Goal: Task Accomplishment & Management: Manage account settings

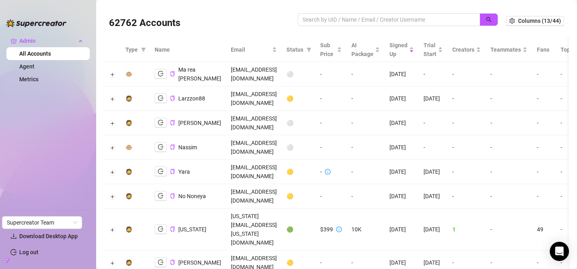
scroll to position [2, 0]
click at [395, 20] on input "search" at bounding box center [386, 19] width 166 height 9
paste input "Enquiries@odysseymangmentgroup.com"
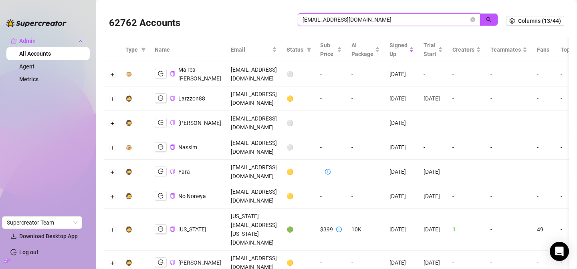
type input "Enquiries@odysseymangmentgroup.com"
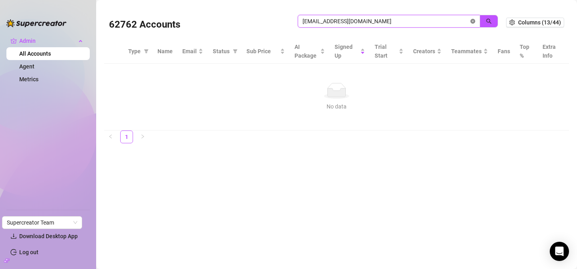
click at [474, 21] on icon "close-circle" at bounding box center [472, 21] width 5 height 5
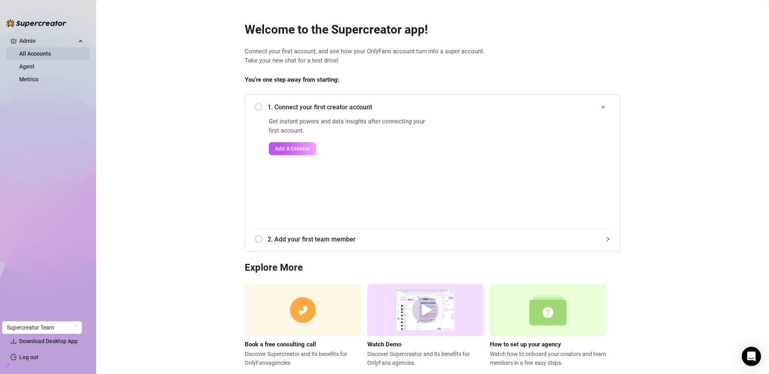
click at [25, 54] on link "All Accounts" at bounding box center [35, 53] width 32 height 6
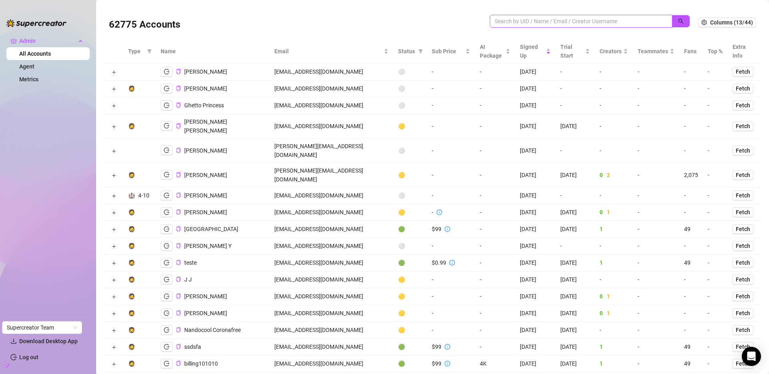
click at [577, 22] on input "search" at bounding box center [578, 21] width 166 height 9
paste input "Enquiries@odysseymangmentgroup.com"
type input "Enquiries@odysseymangmentgroup.com"
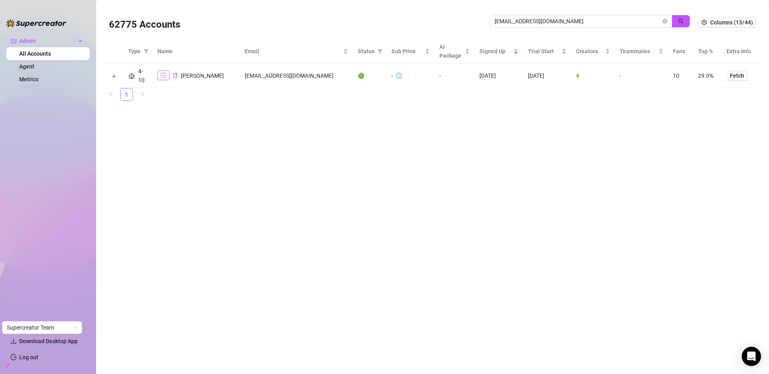
click at [166, 75] on icon "logout" at bounding box center [164, 76] width 6 height 6
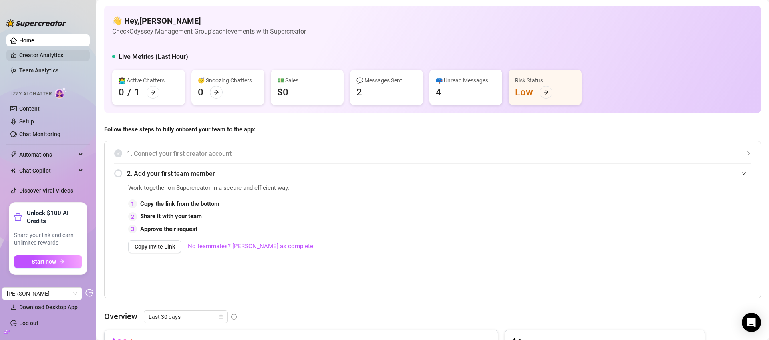
click at [52, 55] on link "Creator Analytics" at bounding box center [51, 55] width 64 height 13
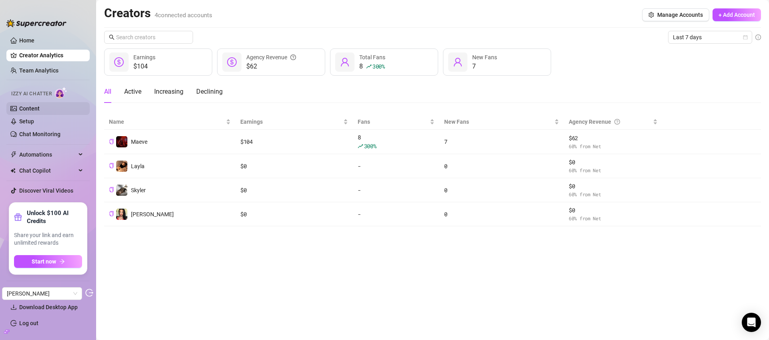
click at [40, 111] on link "Content" at bounding box center [29, 108] width 20 height 6
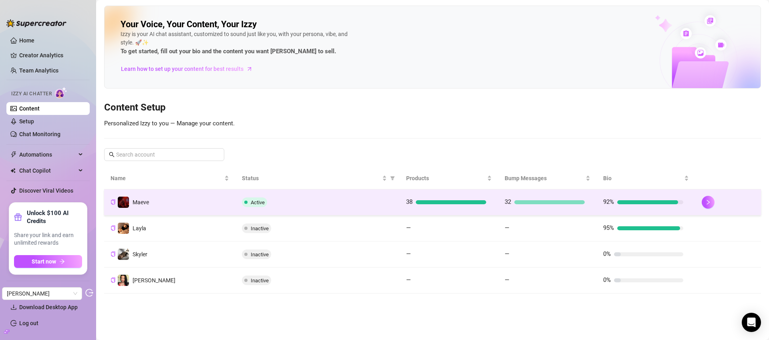
click at [377, 203] on div "Active" at bounding box center [317, 203] width 151 height 10
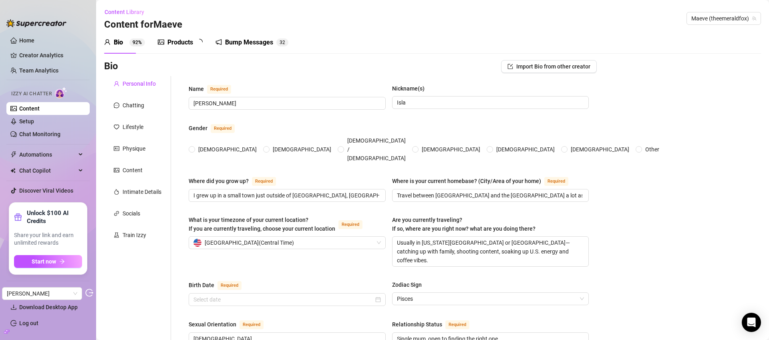
radio input "true"
type input "[DATE]"
click at [183, 45] on div "Products" at bounding box center [180, 43] width 26 height 10
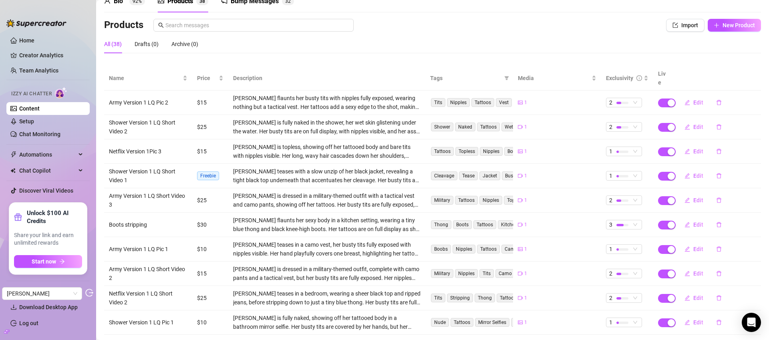
scroll to position [74, 0]
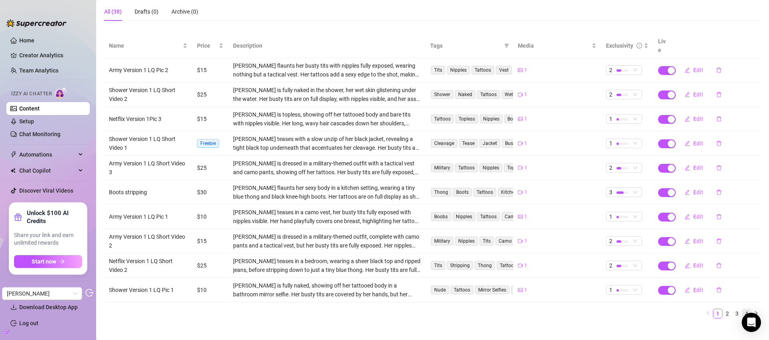
click at [742, 309] on link "4" at bounding box center [746, 313] width 9 height 9
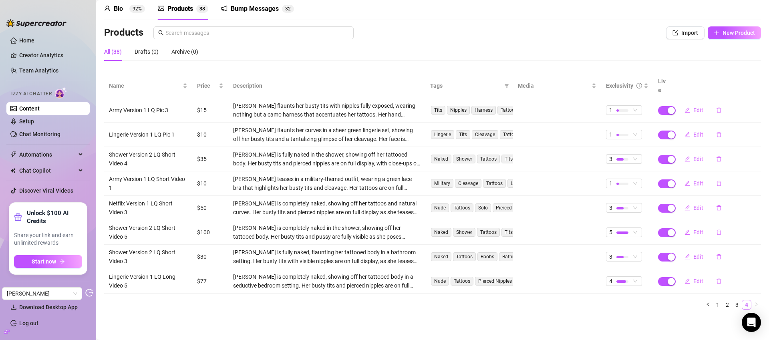
scroll to position [25, 0]
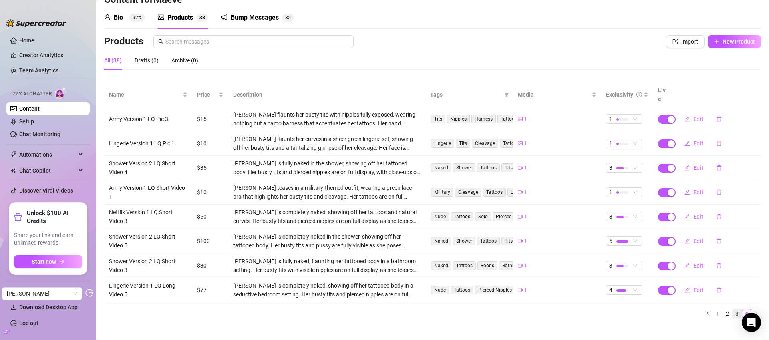
click at [733, 309] on link "3" at bounding box center [737, 313] width 9 height 9
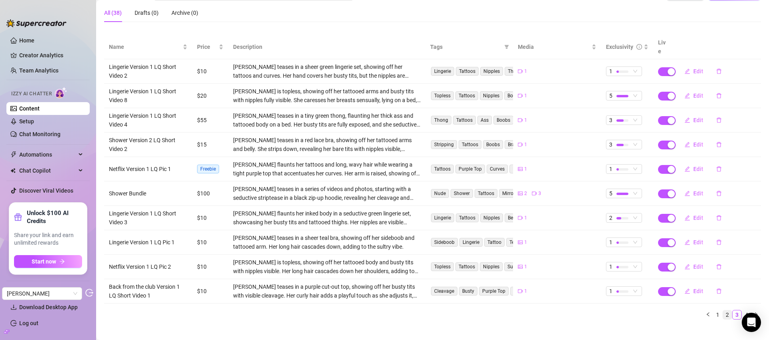
scroll to position [72, 0]
click at [723, 311] on link "2" at bounding box center [727, 315] width 9 height 9
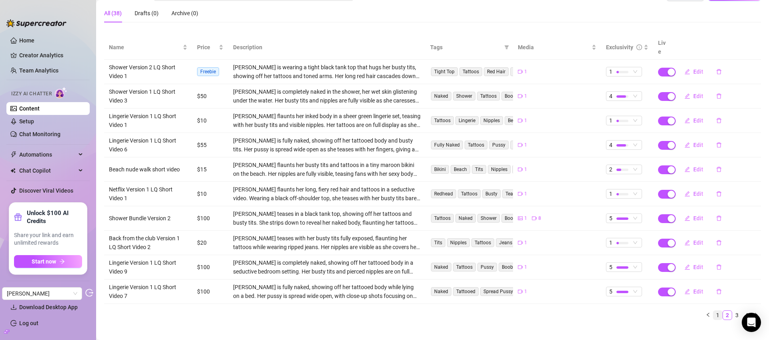
click at [714, 311] on link "1" at bounding box center [718, 315] width 9 height 9
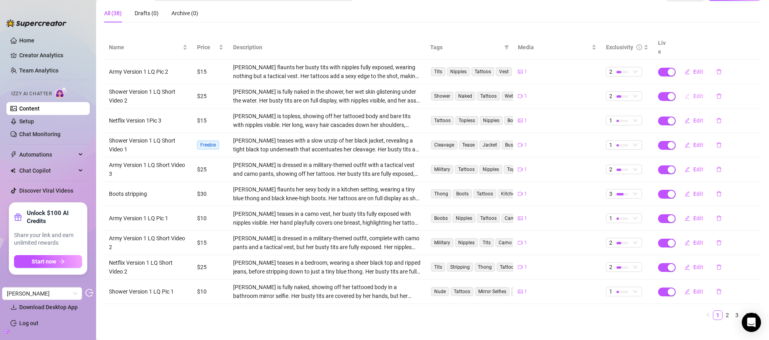
click at [696, 93] on span "Edit" at bounding box center [699, 96] width 10 height 6
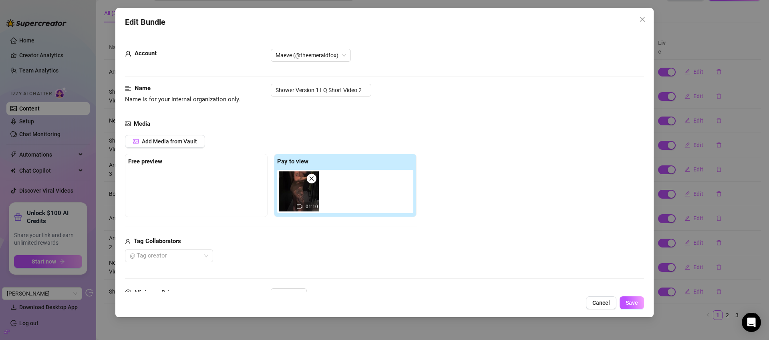
scroll to position [0, 0]
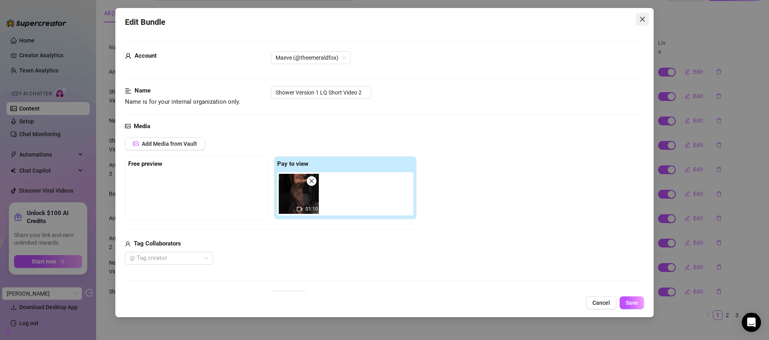
click at [646, 21] on icon "close" at bounding box center [642, 19] width 6 height 6
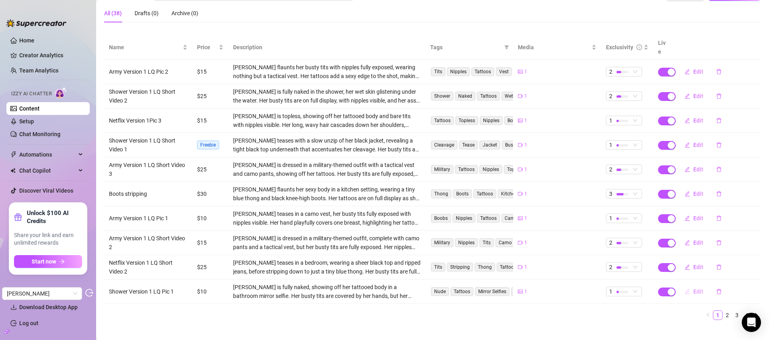
click at [694, 288] on span "Edit" at bounding box center [699, 291] width 10 height 6
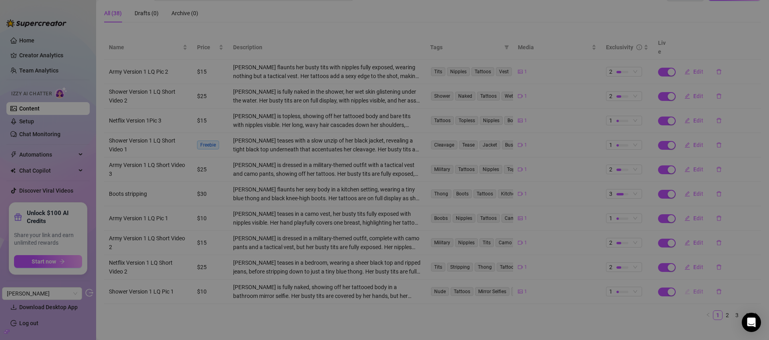
type textarea "ready for me ? ❤️"
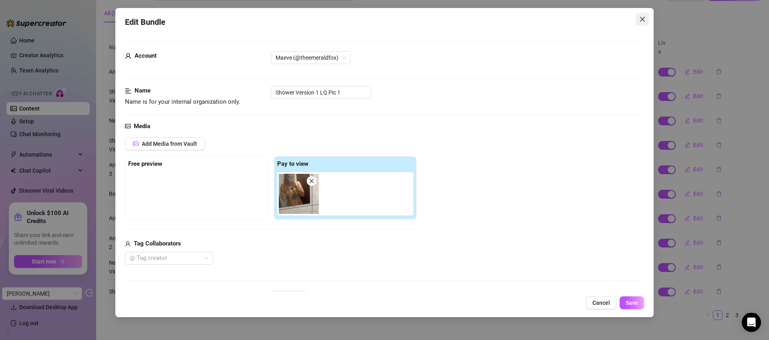
click at [646, 18] on icon "close" at bounding box center [642, 19] width 6 height 6
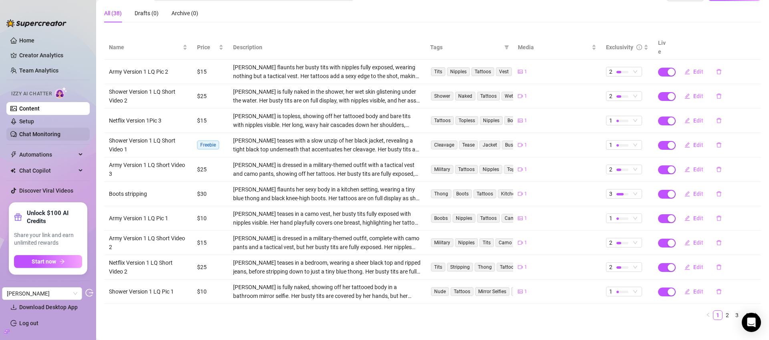
click at [53, 133] on link "Chat Monitoring" at bounding box center [39, 134] width 41 height 6
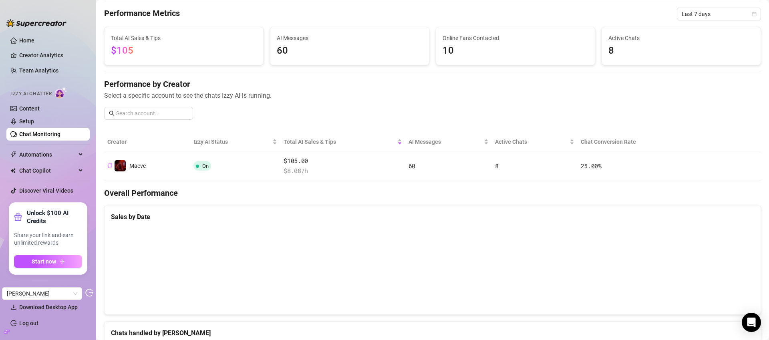
scroll to position [21, 0]
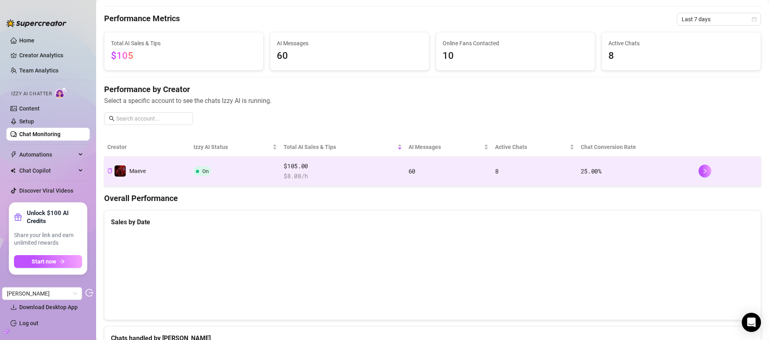
click at [255, 180] on td "On" at bounding box center [235, 172] width 91 height 30
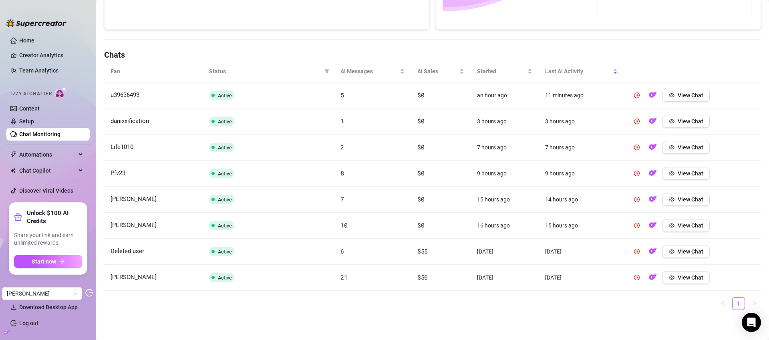
scroll to position [238, 0]
drag, startPoint x: 426, startPoint y: 280, endPoint x: 412, endPoint y: 278, distance: 14.6
click at [412, 278] on td "$50" at bounding box center [441, 277] width 60 height 26
click at [155, 252] on td "Deleted user" at bounding box center [153, 251] width 99 height 26
click at [411, 275] on td "$50" at bounding box center [441, 277] width 60 height 26
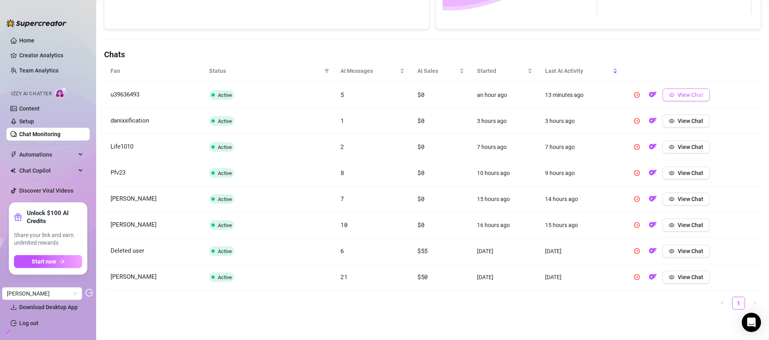
click at [684, 92] on span "View Chat" at bounding box center [691, 95] width 26 height 6
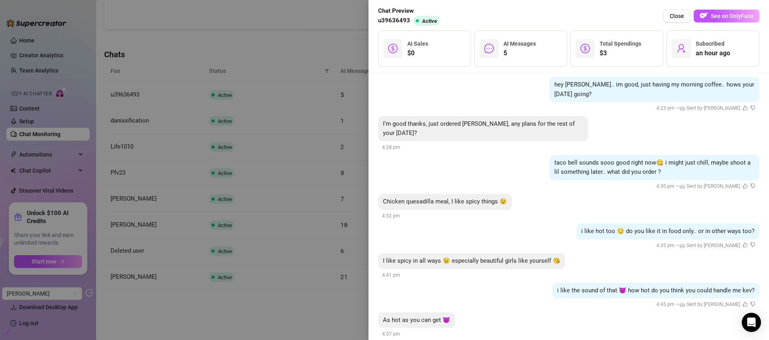
scroll to position [141, 0]
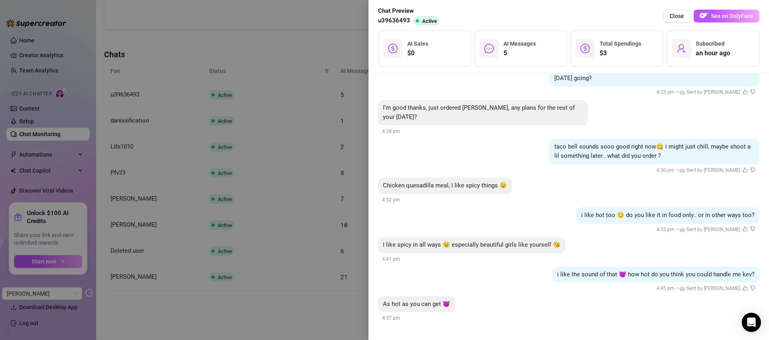
click at [332, 29] on div at bounding box center [384, 170] width 769 height 340
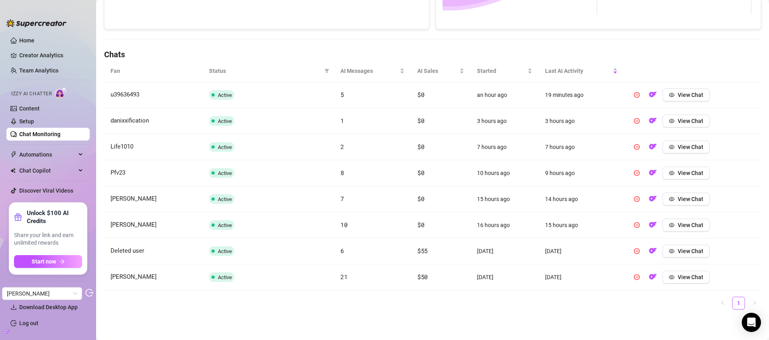
click at [48, 135] on link "Chat Monitoring" at bounding box center [39, 134] width 41 height 6
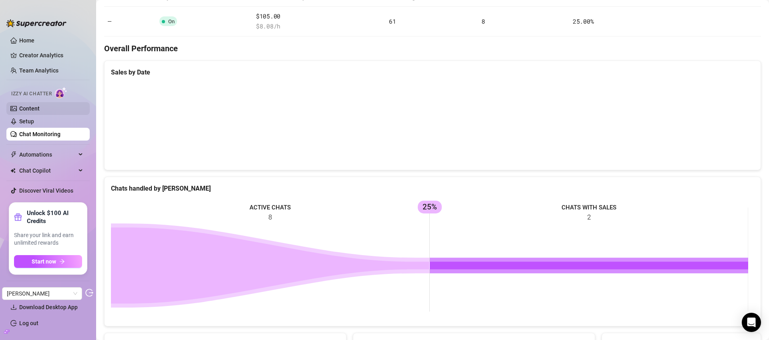
scroll to position [230, 0]
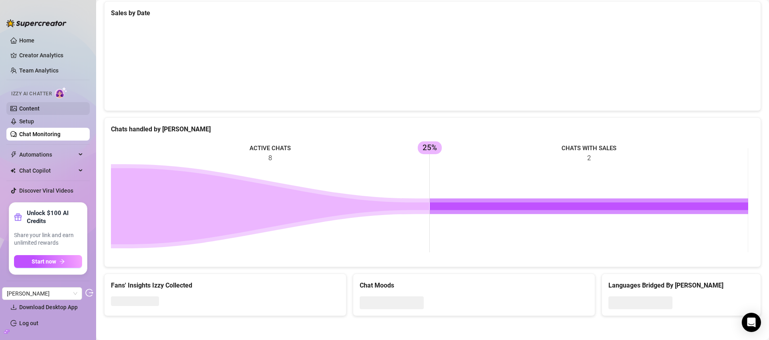
click at [40, 112] on link "Content" at bounding box center [29, 108] width 20 height 6
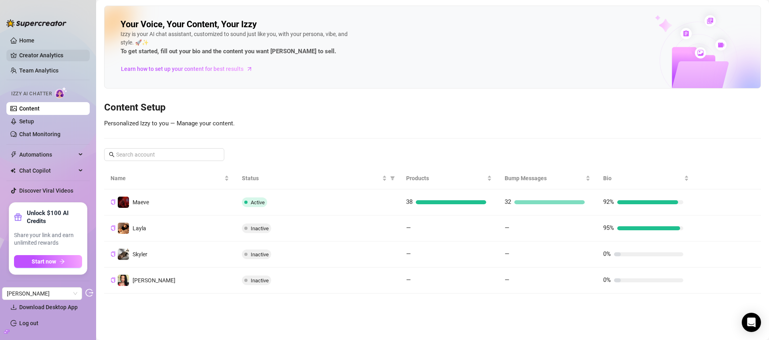
click at [63, 50] on link "Creator Analytics" at bounding box center [51, 55] width 64 height 13
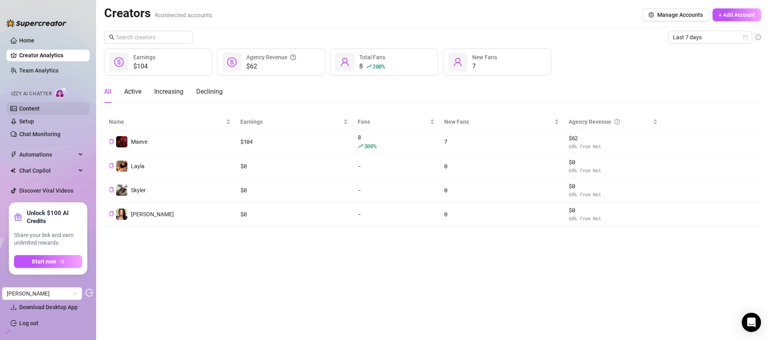
click at [31, 108] on link "Content" at bounding box center [29, 108] width 20 height 6
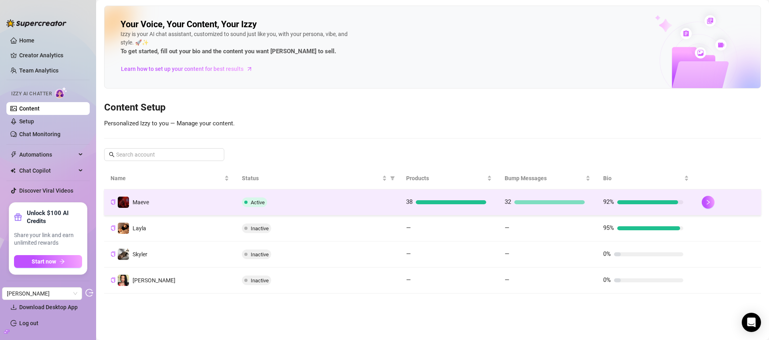
click at [313, 207] on td "Active" at bounding box center [318, 203] width 164 height 26
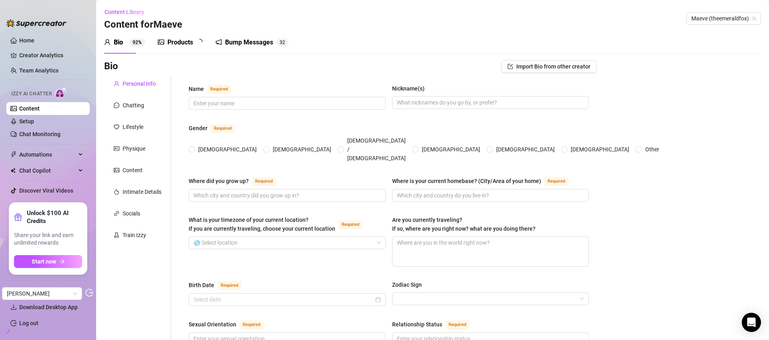
type input "[PERSON_NAME]"
type input "Isla"
type input "I grew up in a small town just outside of [GEOGRAPHIC_DATA], [GEOGRAPHIC_DATA].…"
type input "Travel between [GEOGRAPHIC_DATA] and the [GEOGRAPHIC_DATA] a lot as family live…"
type textarea "Usually in [US_STATE][GEOGRAPHIC_DATA] or [GEOGRAPHIC_DATA]—catching up with fa…"
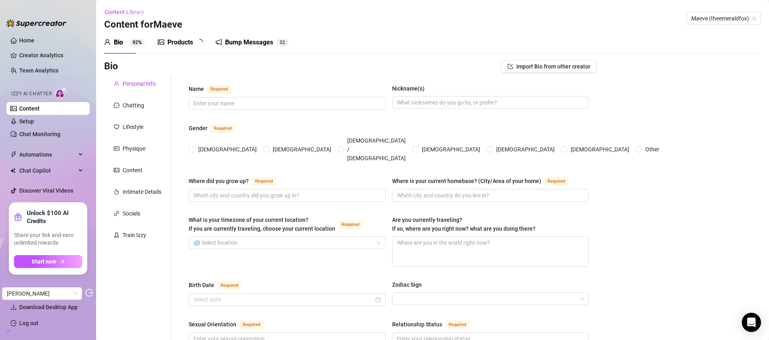
type input "[DEMOGRAPHIC_DATA]"
type input "Single mum, open to finding the right one"
type input "I’m the only girl with two older brothers—both served with me in the [DEMOGRAPH…"
type input "Yes, I have one beautiful child."
type input "Yes—a sleek black cat named Salem who rules the house."
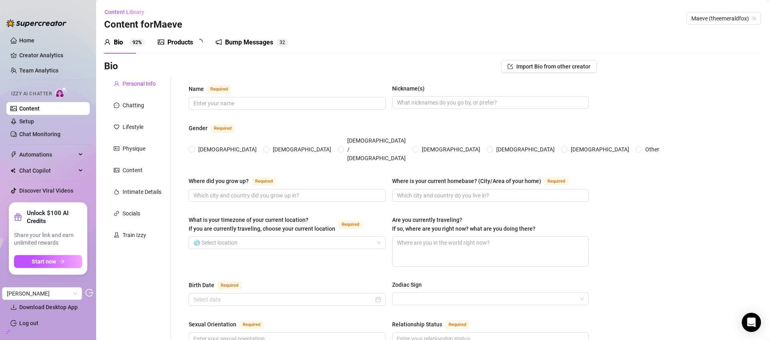
type input "I’m a full-time OnlyFans creator and a full-time mum."
type input "I served as a soldier in the [DEMOGRAPHIC_DATA] Army, then transitioned into pr…"
type input "I earned a Bachelor of Fine Arts in Dance from [GEOGRAPHIC_DATA] in [US_STATE][…"
type input "Feminist, sex-positive, body-positive, and championing personal freedom"
type input "Spiritual but not religious although was brought up [DEMOGRAPHIC_DATA] and atte…"
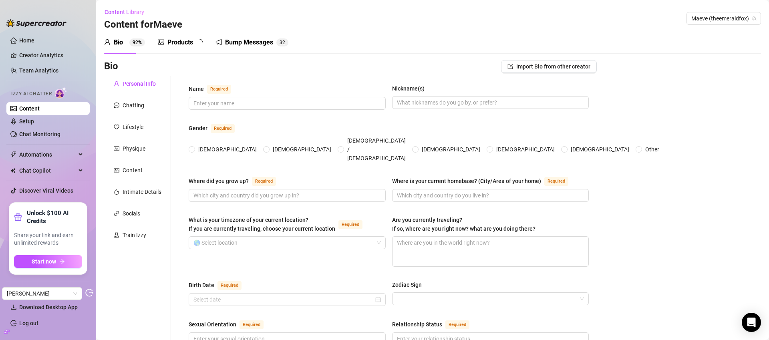
type textarea "I want to build a brand that supports women owning their sensuality and to even…"
type textarea "During infantry training at [GEOGRAPHIC_DATA], I somehow ended up sprinting thr…"
type textarea "I passed P Company Pre‑Parachute Selection training tests like milling and stre…"
type textarea "I enlisted in the [DEMOGRAPHIC_DATA] Army, completed infantry training at [GEOG…"
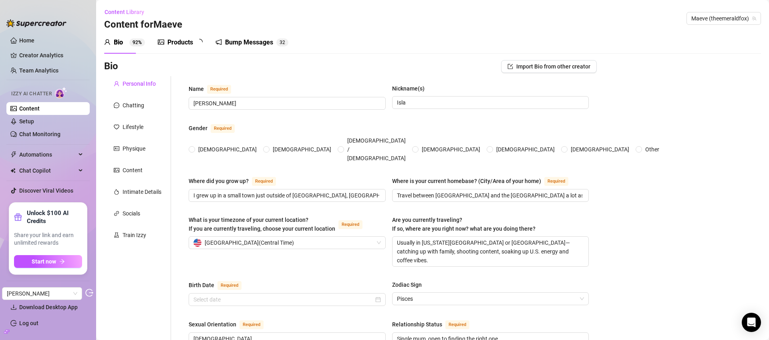
radio input "true"
type input "[DATE]"
click at [185, 43] on div "Products" at bounding box center [180, 43] width 26 height 10
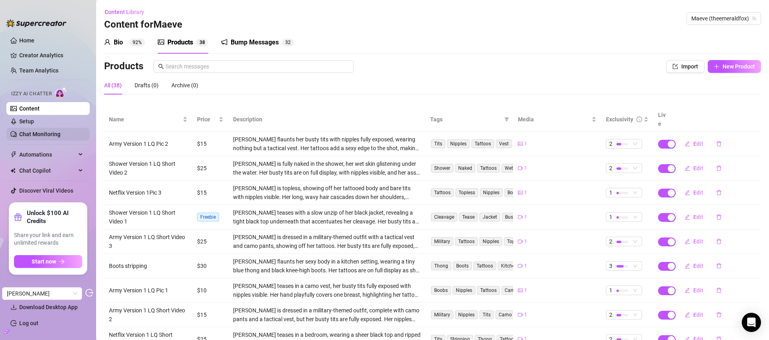
click at [46, 135] on link "Chat Monitoring" at bounding box center [39, 134] width 41 height 6
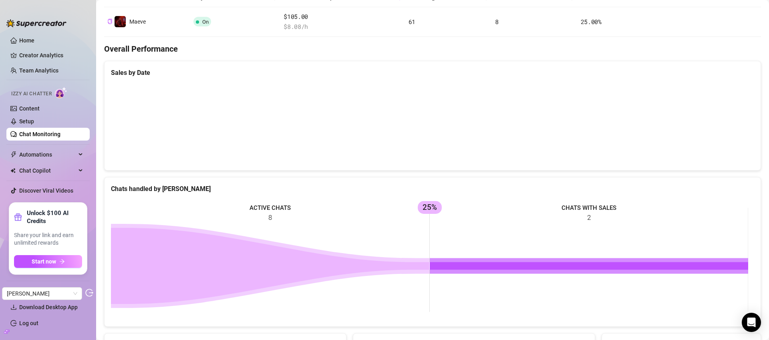
scroll to position [125, 0]
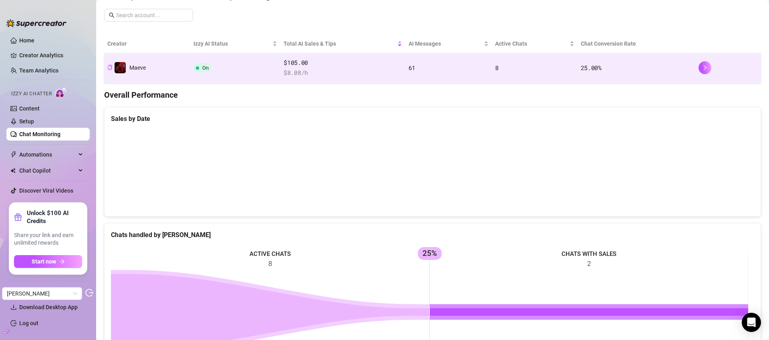
click at [266, 56] on td "On" at bounding box center [235, 68] width 91 height 30
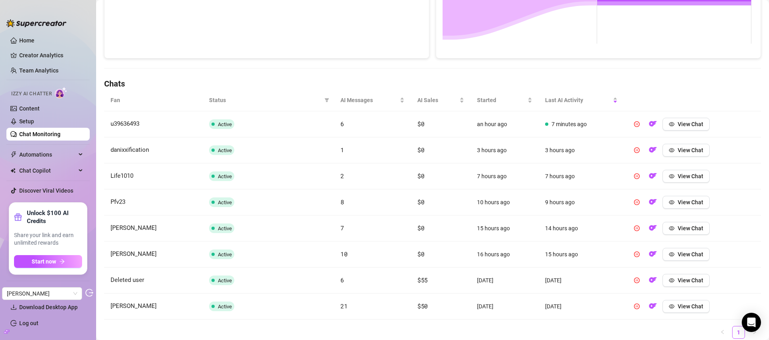
scroll to position [214, 0]
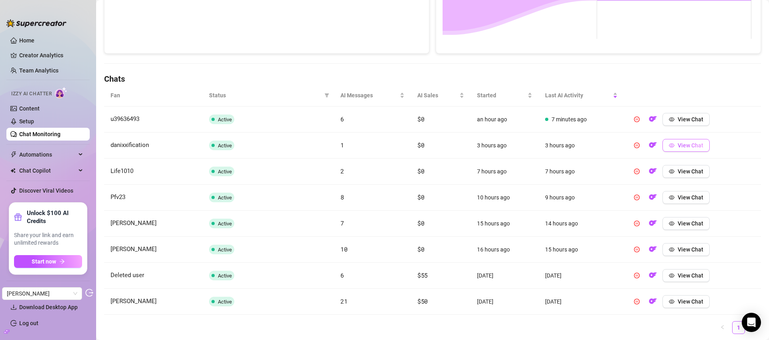
click at [669, 145] on icon "eye" at bounding box center [672, 146] width 6 height 6
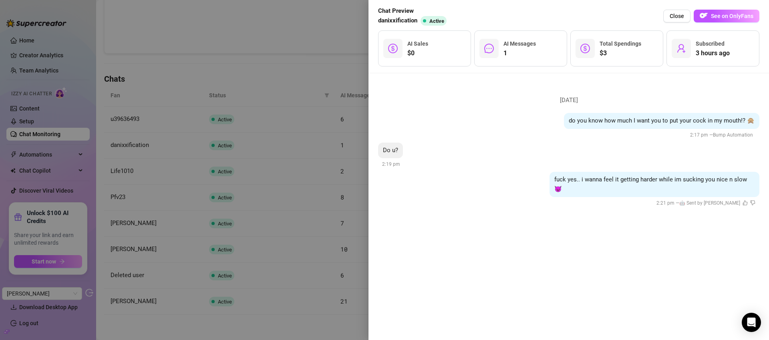
click at [342, 62] on div at bounding box center [384, 170] width 769 height 340
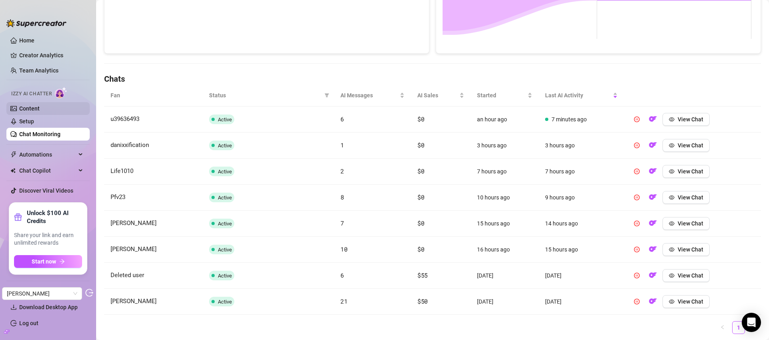
click at [40, 109] on link "Content" at bounding box center [29, 108] width 20 height 6
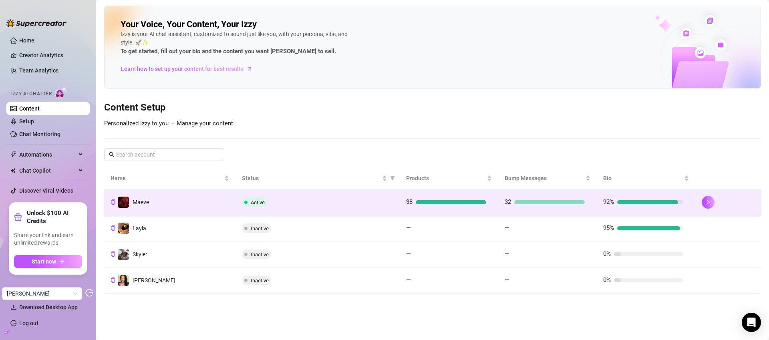
click at [333, 204] on div "Active" at bounding box center [317, 203] width 151 height 10
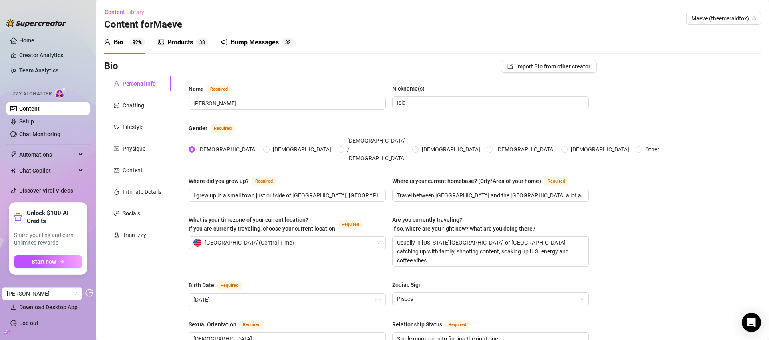
click at [184, 43] on div "Products" at bounding box center [180, 43] width 26 height 10
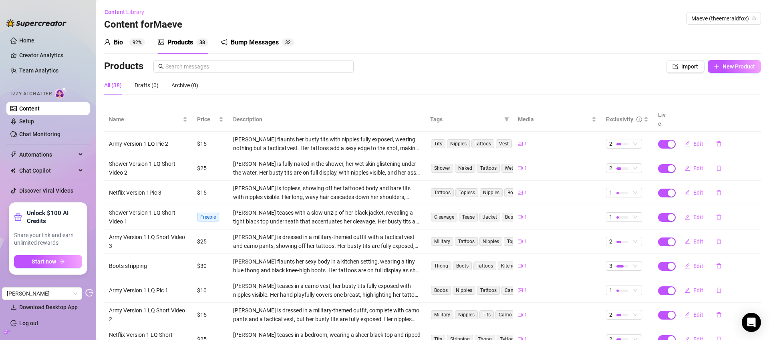
click at [120, 41] on div "Bio" at bounding box center [118, 43] width 9 height 10
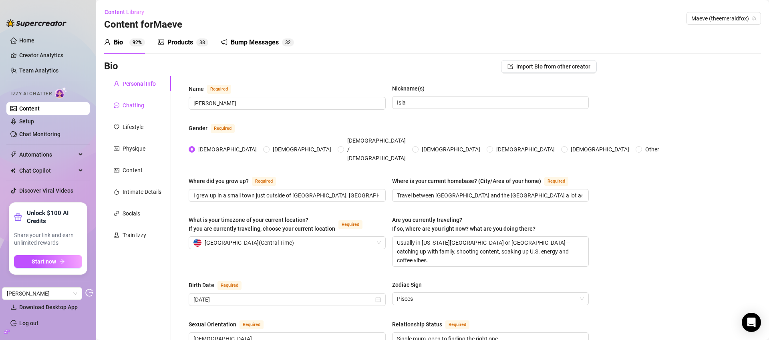
click at [141, 103] on div "Chatting" at bounding box center [134, 105] width 22 height 9
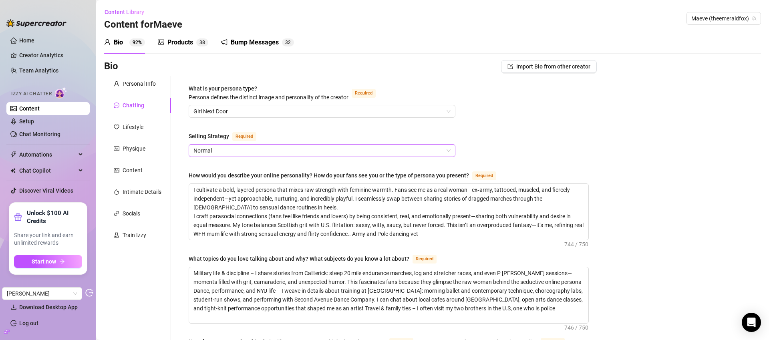
click at [238, 152] on span "Normal" at bounding box center [322, 151] width 257 height 12
click at [40, 136] on link "Chat Monitoring" at bounding box center [39, 134] width 41 height 6
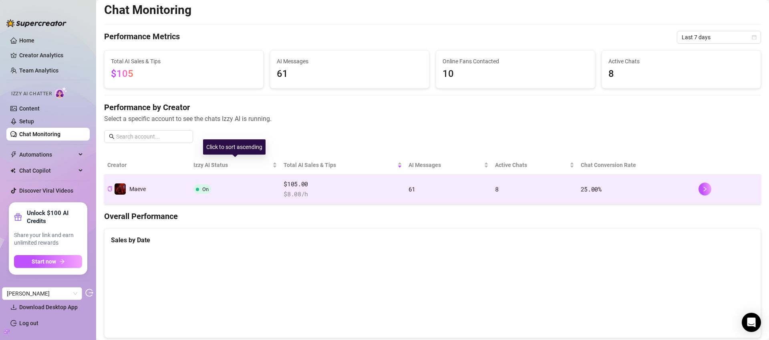
scroll to position [5, 0]
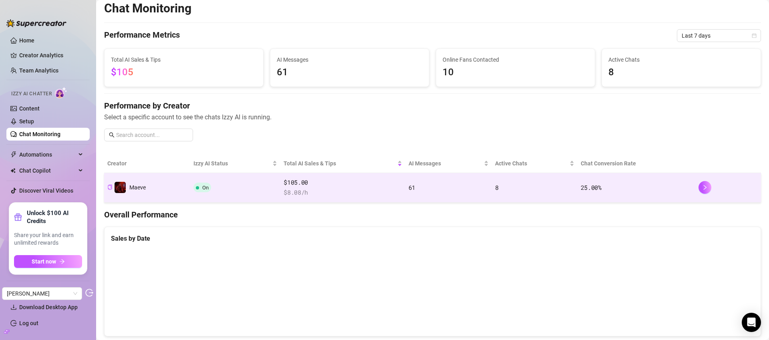
click at [236, 180] on td "On" at bounding box center [235, 188] width 91 height 30
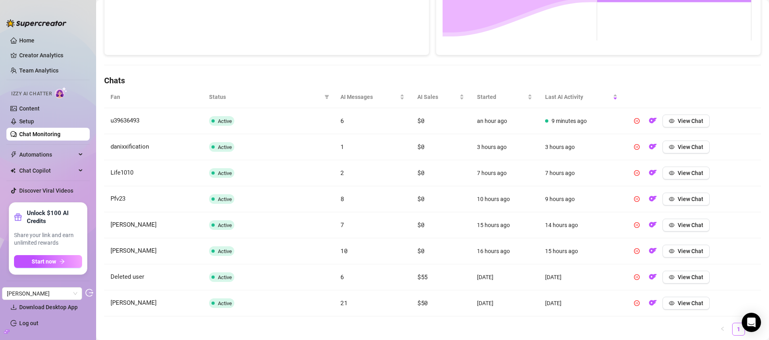
scroll to position [212, 0]
click at [683, 123] on span "View Chat" at bounding box center [691, 120] width 26 height 6
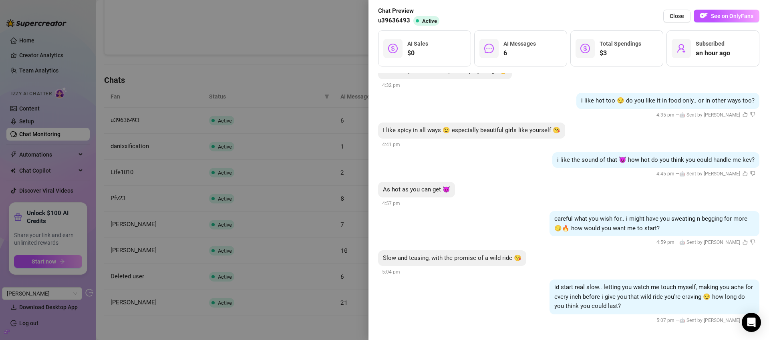
scroll to position [254, 0]
click at [674, 20] on button "Close" at bounding box center [677, 16] width 27 height 13
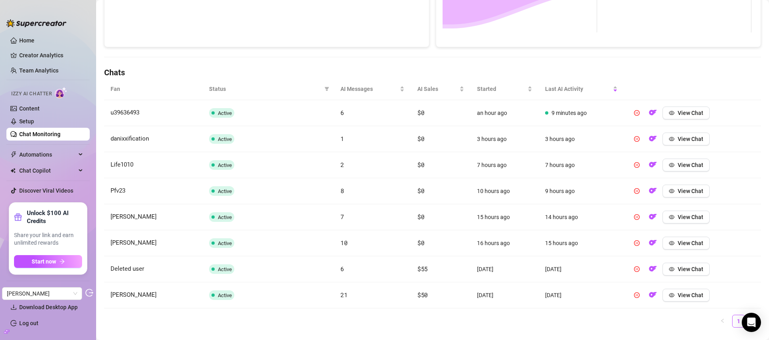
scroll to position [221, 0]
click at [678, 214] on span "View Chat" at bounding box center [691, 216] width 26 height 6
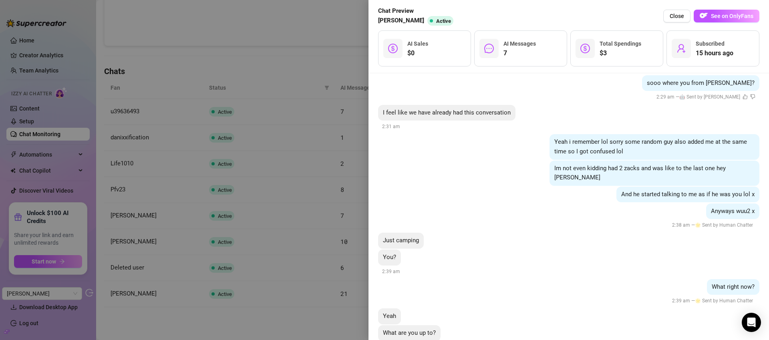
scroll to position [254, 0]
click at [180, 24] on div at bounding box center [384, 170] width 769 height 340
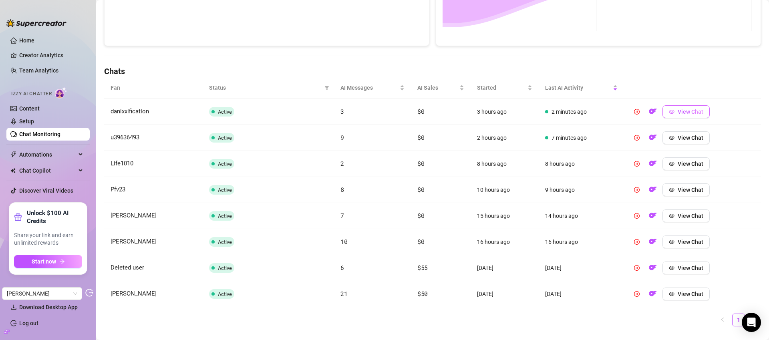
click at [694, 109] on span "View Chat" at bounding box center [691, 112] width 26 height 6
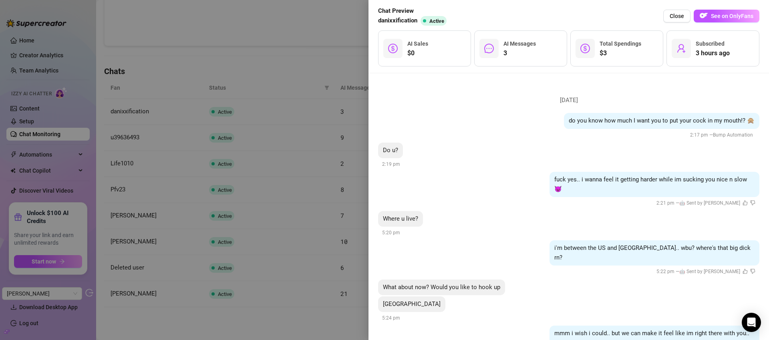
scroll to position [30, 0]
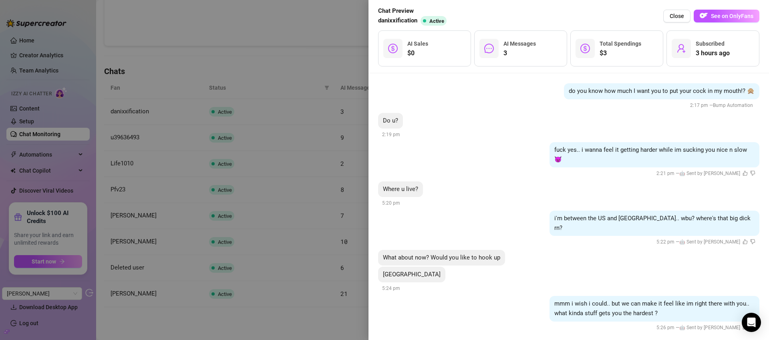
click at [331, 43] on div at bounding box center [384, 170] width 769 height 340
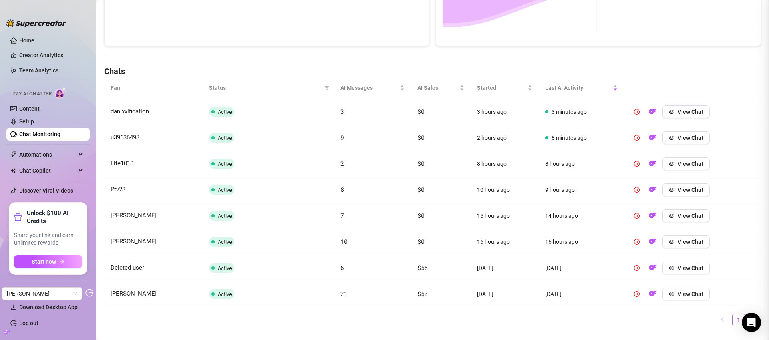
scroll to position [0, 0]
click at [688, 137] on span "View Chat" at bounding box center [691, 138] width 26 height 6
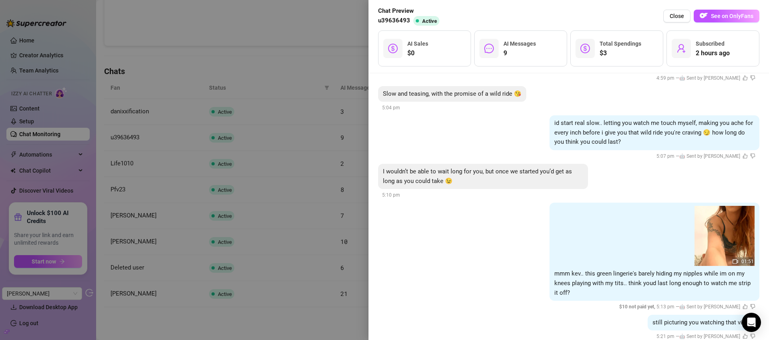
scroll to position [419, 0]
click at [311, 50] on div at bounding box center [384, 170] width 769 height 340
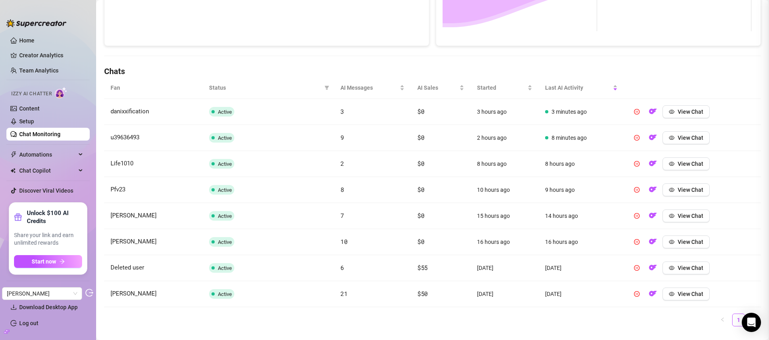
scroll to position [0, 0]
click at [685, 188] on span "View Chat" at bounding box center [691, 190] width 26 height 6
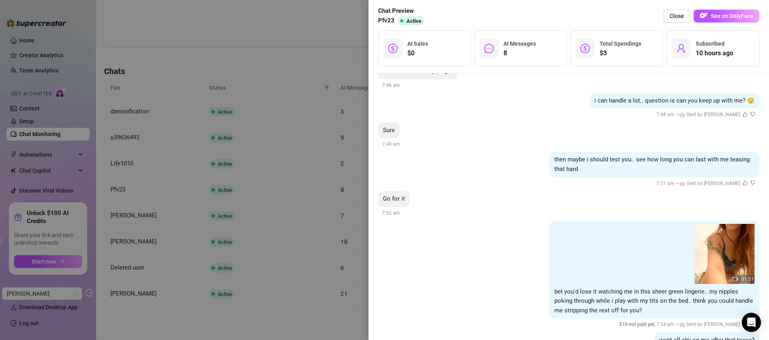
scroll to position [461, 0]
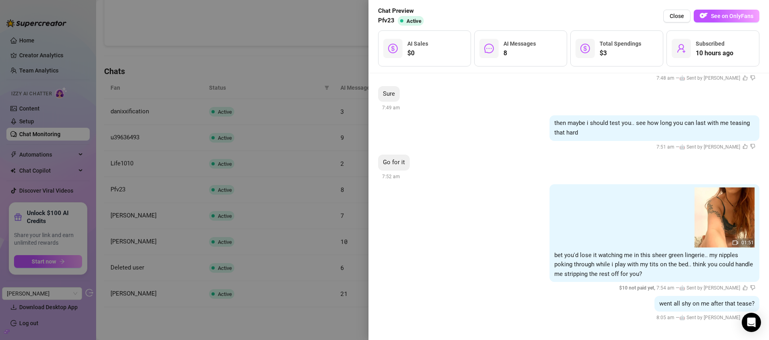
click at [315, 69] on div at bounding box center [384, 170] width 769 height 340
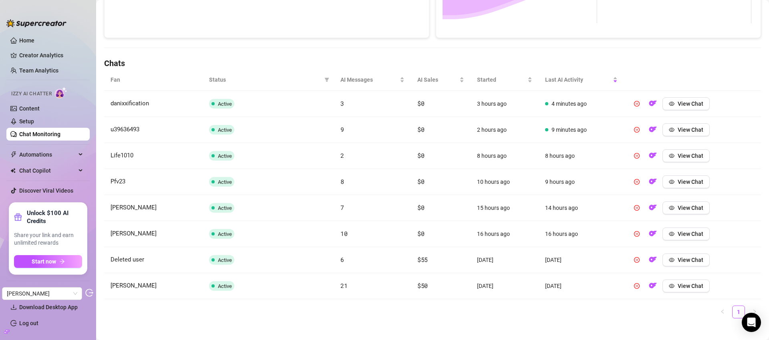
scroll to position [232, 0]
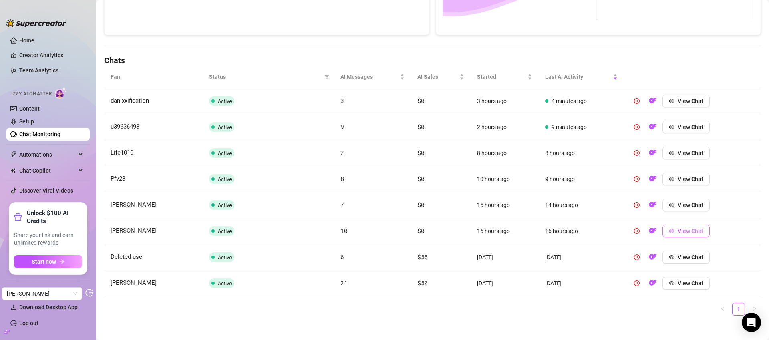
click at [688, 228] on span "View Chat" at bounding box center [691, 231] width 26 height 6
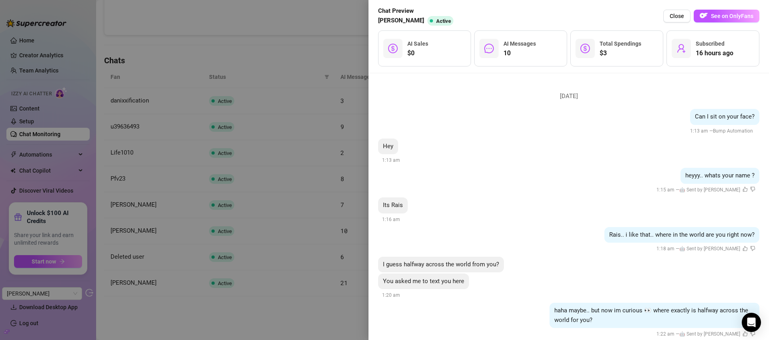
scroll to position [0, 0]
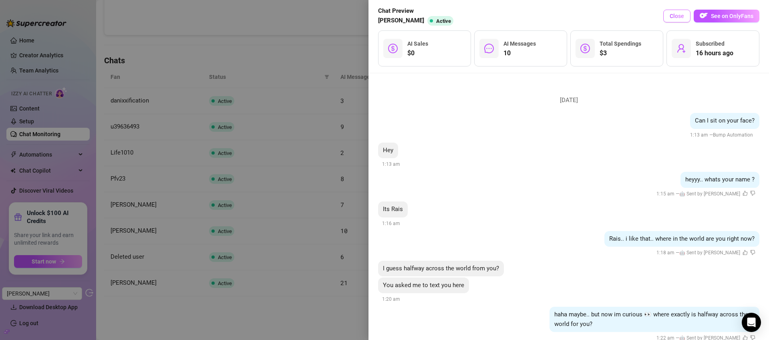
click at [678, 16] on span "Close" at bounding box center [677, 16] width 14 height 6
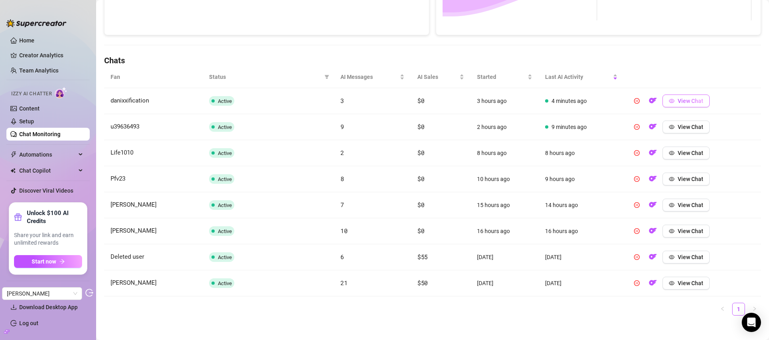
click at [679, 97] on button "View Chat" at bounding box center [686, 101] width 47 height 13
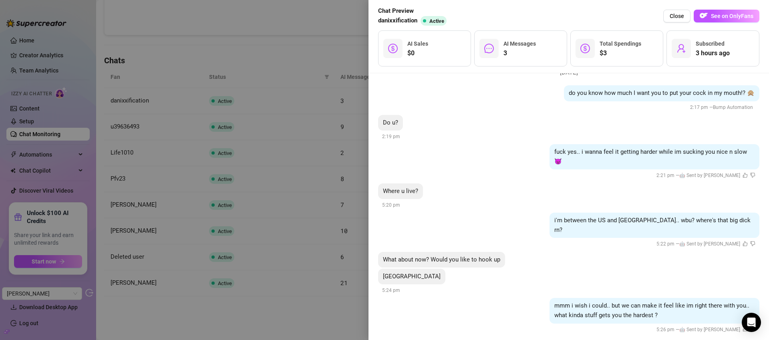
scroll to position [30, 0]
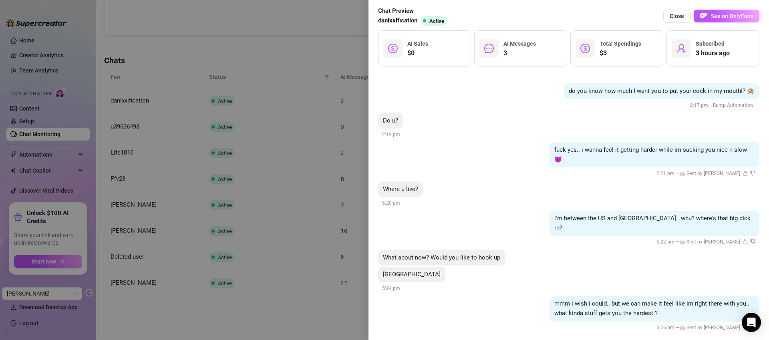
click at [259, 71] on div at bounding box center [384, 170] width 769 height 340
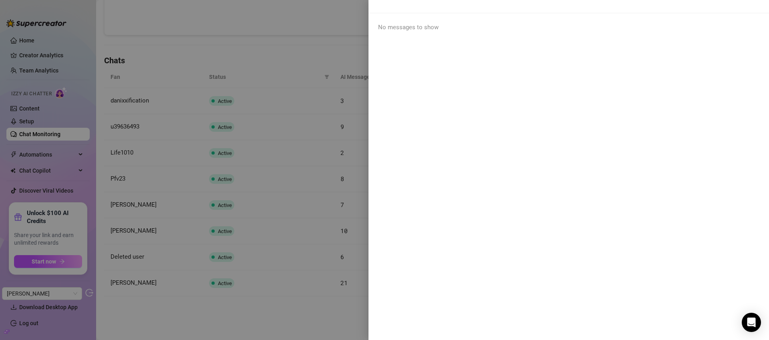
scroll to position [0, 0]
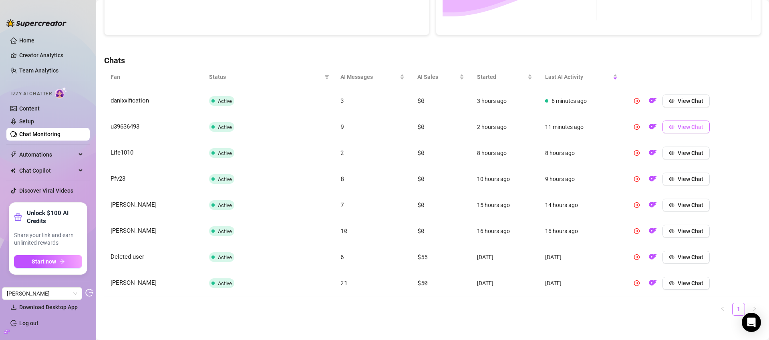
click at [686, 127] on span "View Chat" at bounding box center [691, 127] width 26 height 6
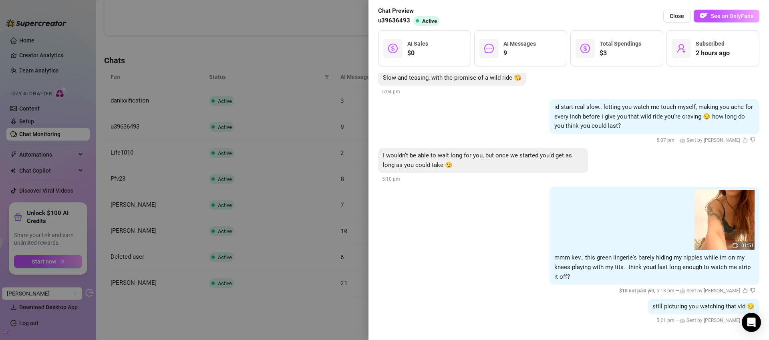
scroll to position [435, 0]
click at [159, 56] on div at bounding box center [384, 170] width 769 height 340
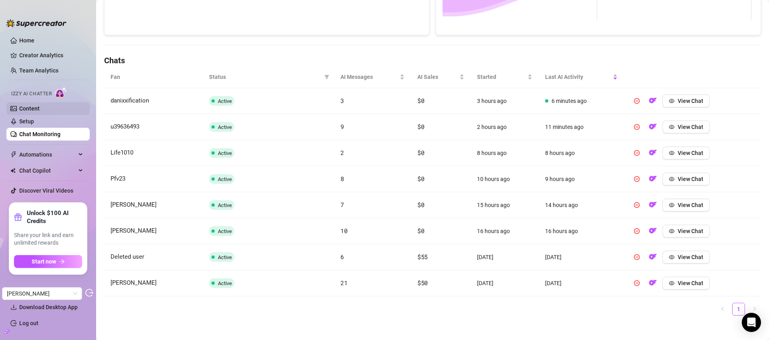
click at [40, 105] on link "Content" at bounding box center [29, 108] width 20 height 6
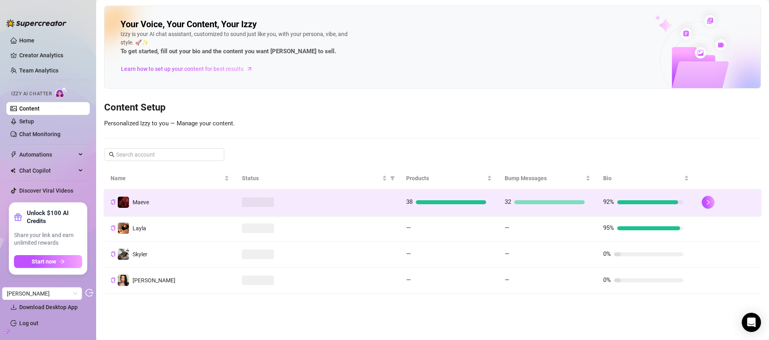
click at [333, 194] on td at bounding box center [318, 203] width 164 height 26
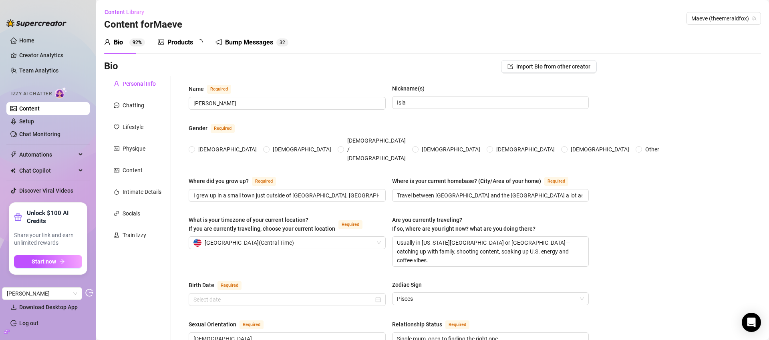
radio input "true"
type input "[DATE]"
click at [183, 42] on div "Products" at bounding box center [180, 43] width 26 height 10
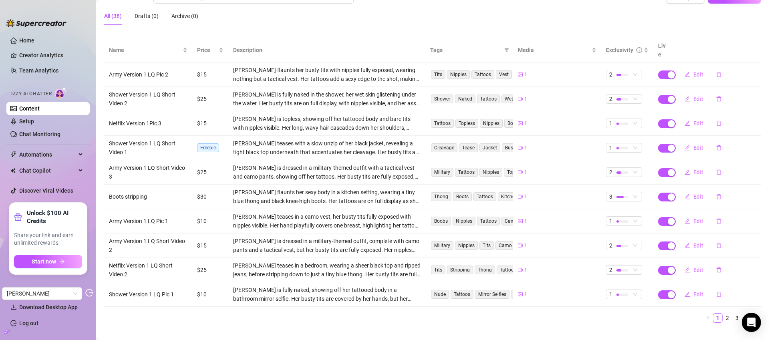
scroll to position [74, 0]
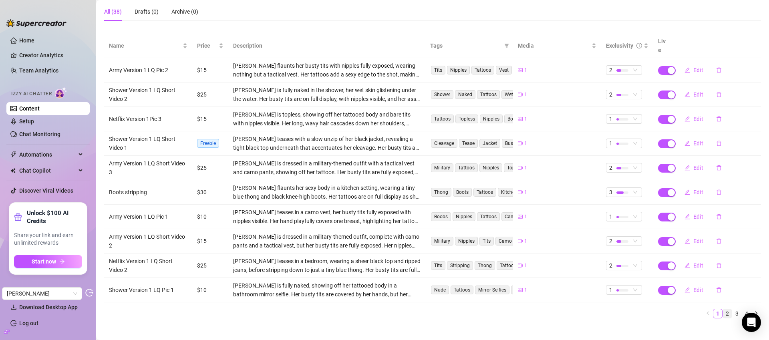
click at [723, 309] on link "2" at bounding box center [727, 313] width 9 height 9
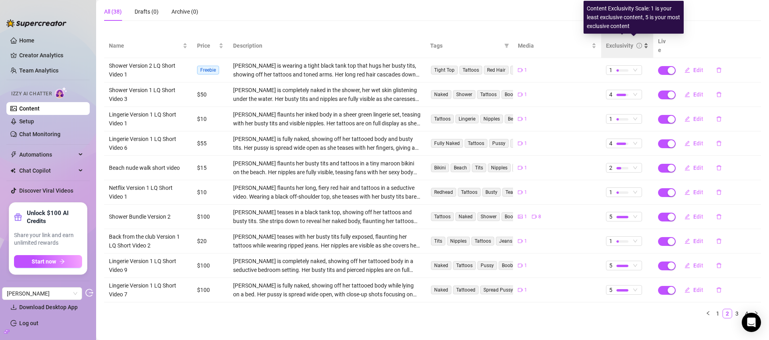
click at [637, 43] on icon "info-circle" at bounding box center [640, 46] width 6 height 6
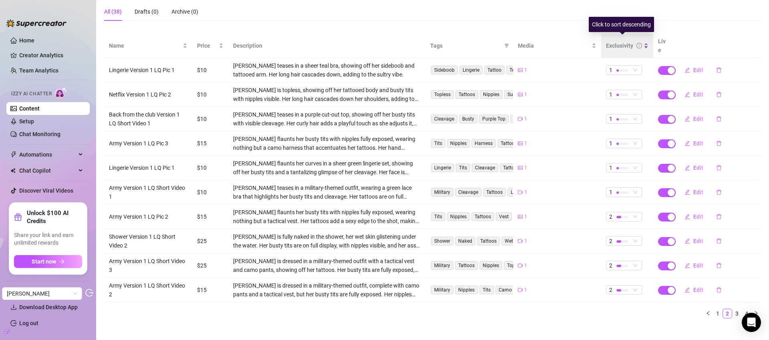
click at [644, 42] on div "Exclusivity" at bounding box center [627, 45] width 42 height 9
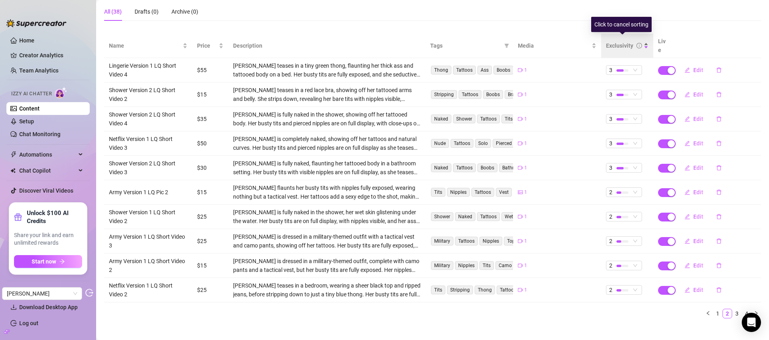
click at [644, 42] on div "Exclusivity" at bounding box center [627, 45] width 42 height 9
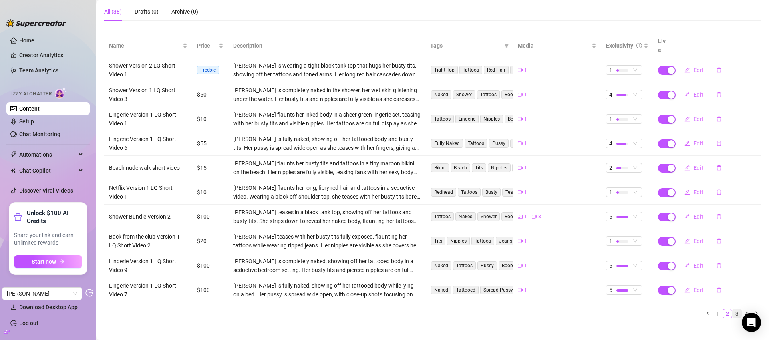
click at [733, 309] on link "3" at bounding box center [737, 313] width 9 height 9
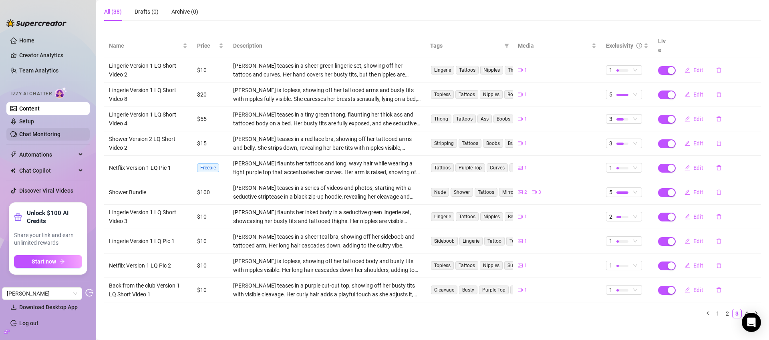
click at [43, 132] on link "Chat Monitoring" at bounding box center [39, 134] width 41 height 6
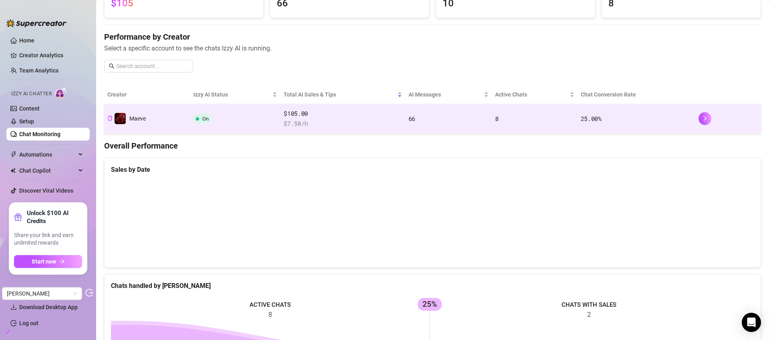
click at [253, 133] on td "On" at bounding box center [235, 119] width 91 height 30
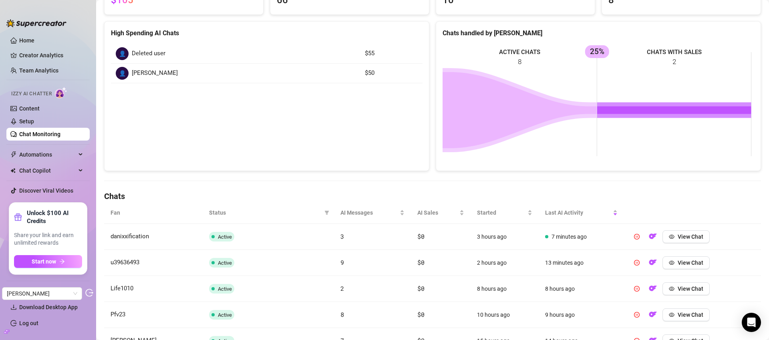
scroll to position [101, 0]
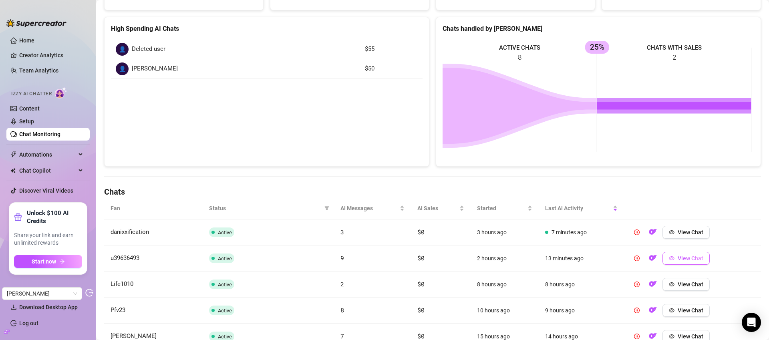
click at [680, 258] on span "View Chat" at bounding box center [691, 258] width 26 height 6
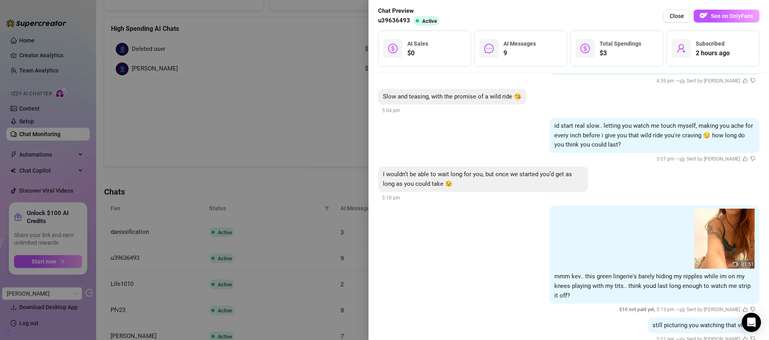
scroll to position [438, 0]
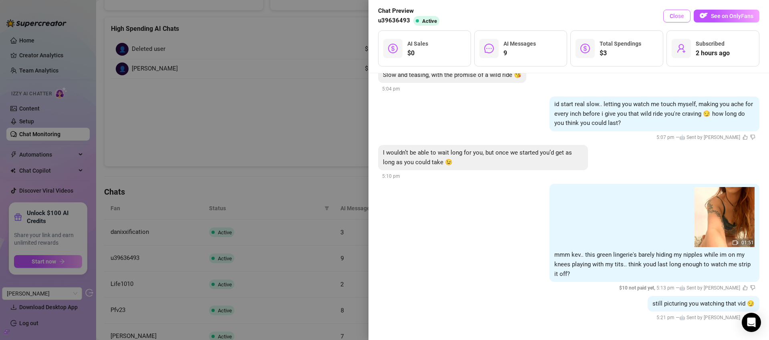
click at [675, 14] on span "Close" at bounding box center [677, 16] width 14 height 6
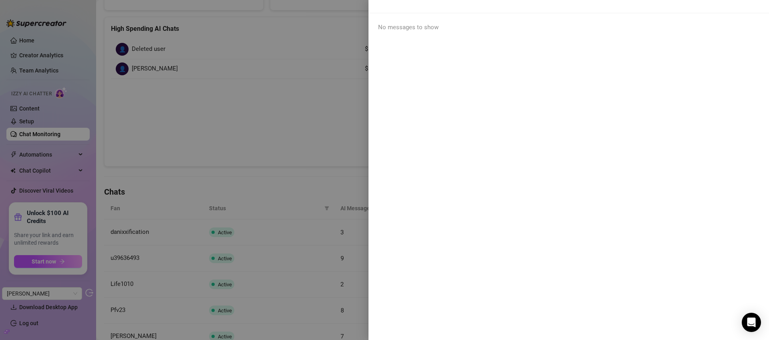
scroll to position [0, 0]
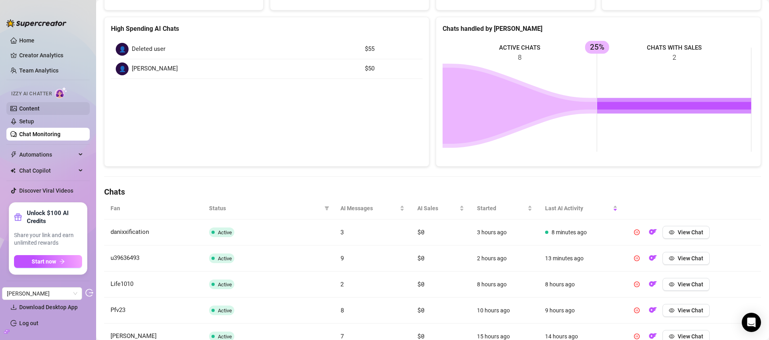
click at [40, 107] on link "Content" at bounding box center [29, 108] width 20 height 6
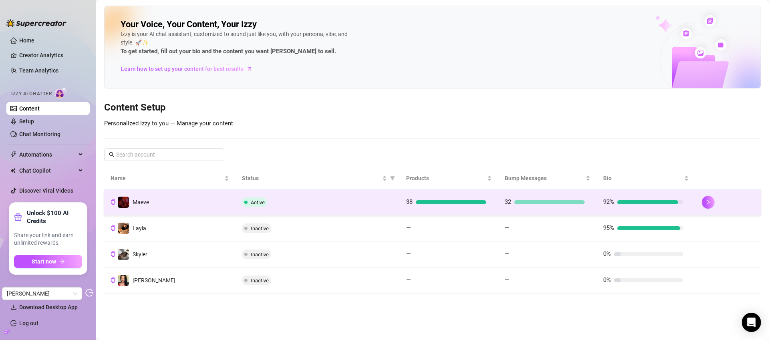
click at [342, 199] on div "Active" at bounding box center [317, 203] width 151 height 10
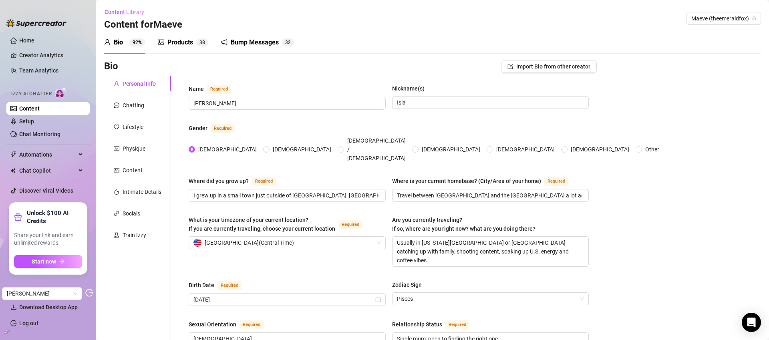
click at [185, 44] on div "Products" at bounding box center [180, 43] width 26 height 10
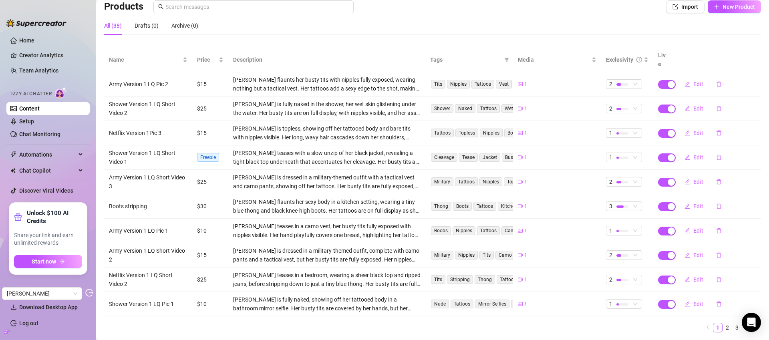
scroll to position [74, 0]
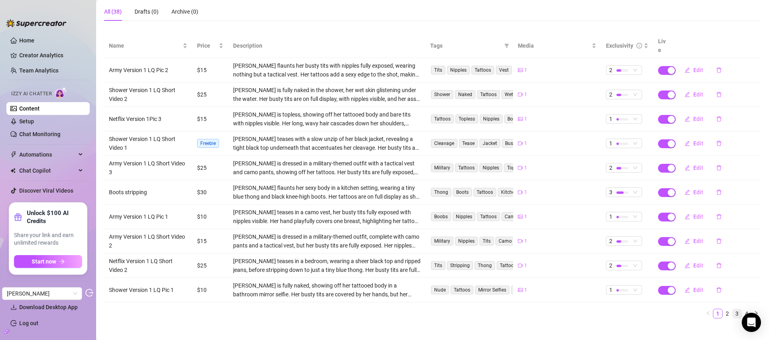
click at [733, 309] on link "3" at bounding box center [737, 313] width 9 height 9
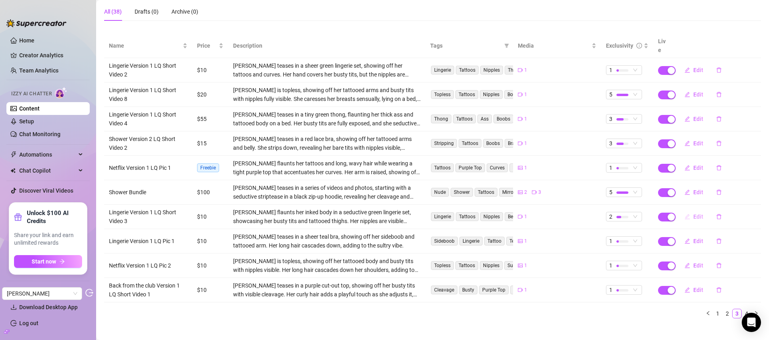
click at [695, 214] on span "Edit" at bounding box center [699, 217] width 10 height 6
type textarea "What do you think of me in my new green lingerie? Showing off my ass and tits..…"
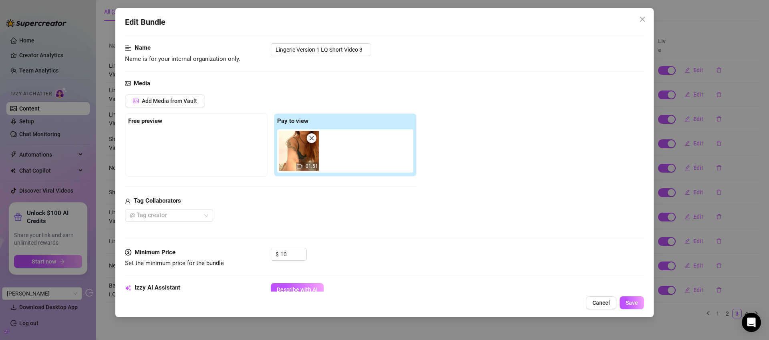
scroll to position [65, 0]
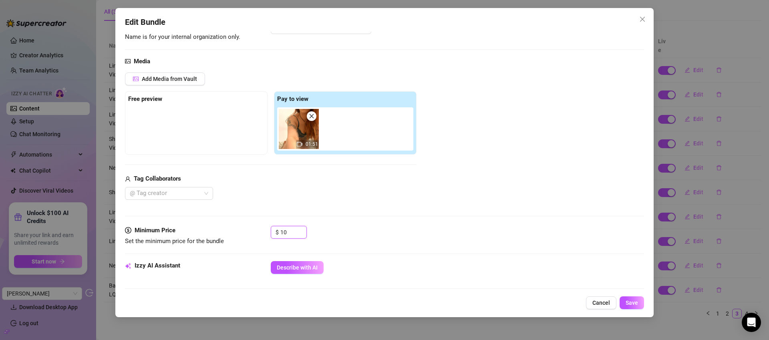
drag, startPoint x: 284, startPoint y: 234, endPoint x: 266, endPoint y: 234, distance: 18.0
click at [266, 234] on div "Minimum Price Set the minimum price for the bundle $ 10" at bounding box center [384, 236] width 519 height 20
type input "30"
click at [358, 242] on div "$ 30" at bounding box center [457, 236] width 373 height 20
click at [630, 307] on button "Save" at bounding box center [632, 303] width 24 height 13
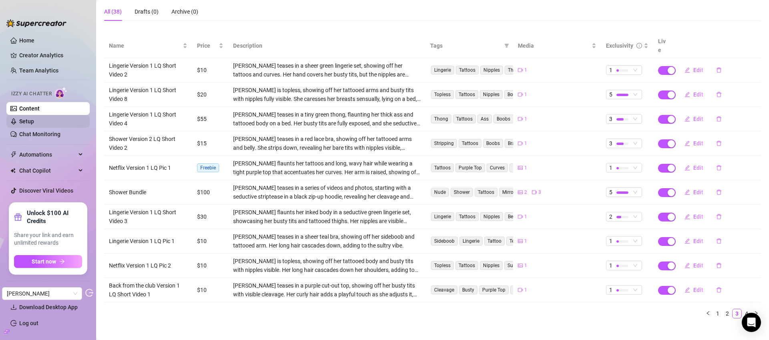
click at [34, 118] on link "Setup" at bounding box center [26, 121] width 15 height 6
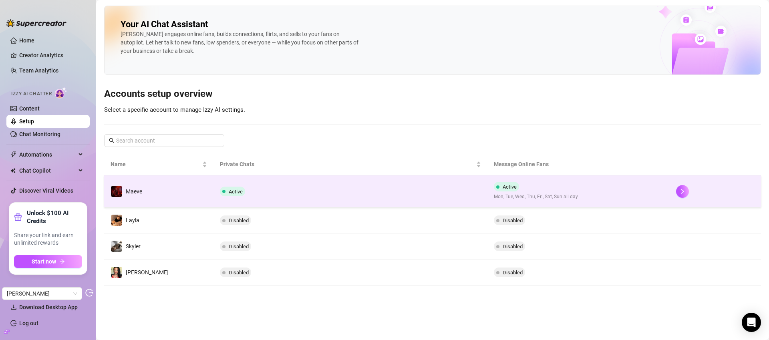
click at [288, 183] on td "Active" at bounding box center [351, 191] width 274 height 32
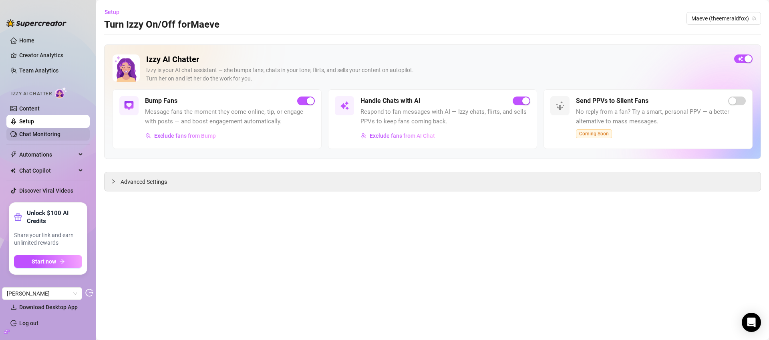
click at [30, 135] on link "Chat Monitoring" at bounding box center [39, 134] width 41 height 6
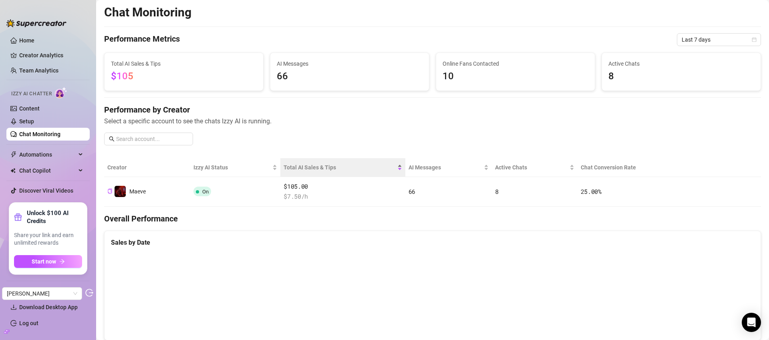
scroll to position [2, 0]
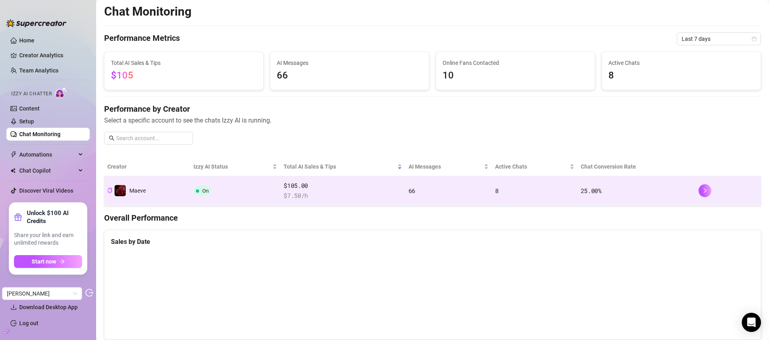
click at [254, 198] on td "On" at bounding box center [235, 191] width 91 height 30
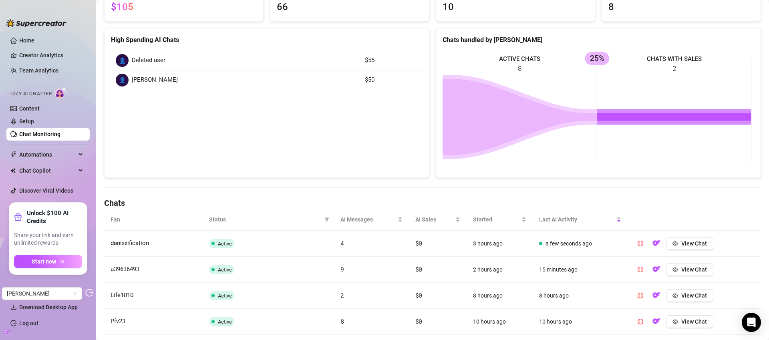
scroll to position [143, 0]
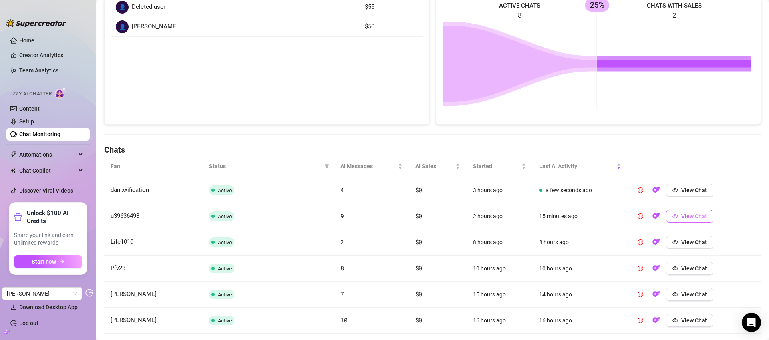
click at [682, 217] on span "View Chat" at bounding box center [695, 216] width 26 height 6
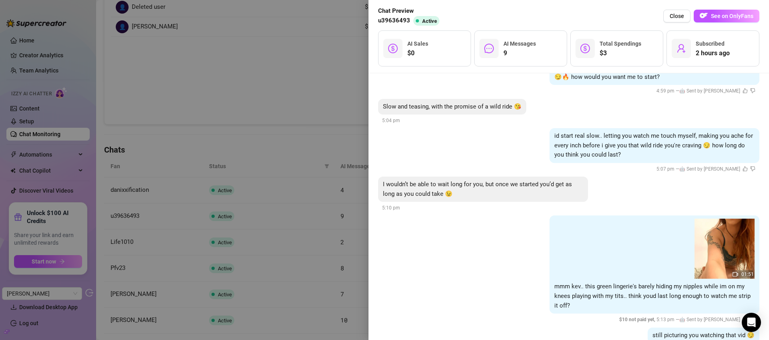
scroll to position [428, 0]
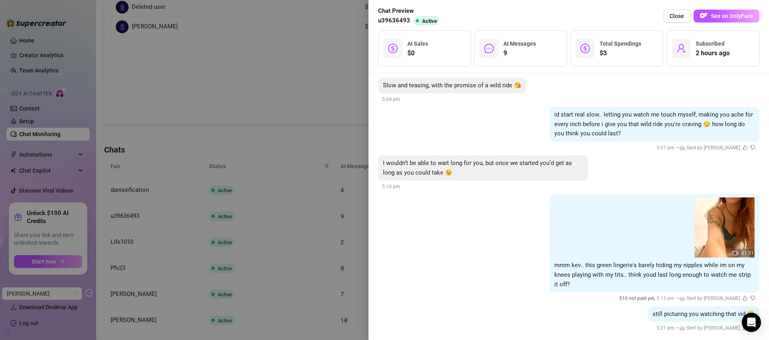
click at [313, 98] on div at bounding box center [384, 170] width 769 height 340
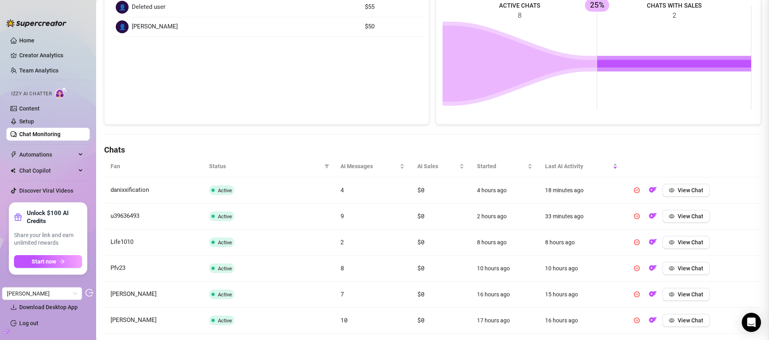
scroll to position [0, 0]
click at [34, 118] on link "Setup" at bounding box center [26, 121] width 15 height 6
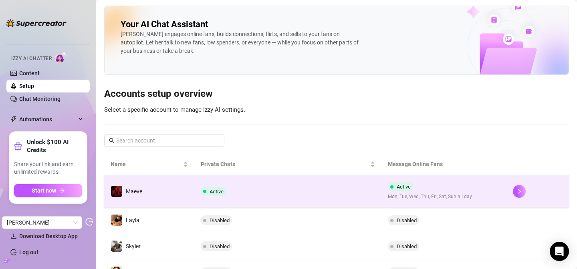
click at [295, 190] on td "Active" at bounding box center [288, 191] width 188 height 32
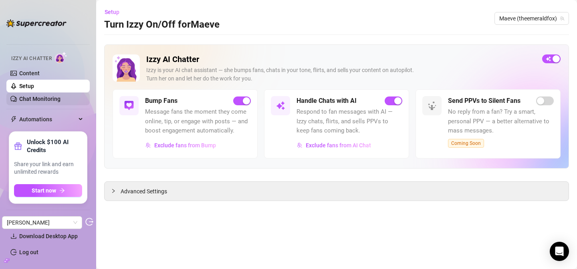
click at [41, 98] on link "Chat Monitoring" at bounding box center [39, 99] width 41 height 6
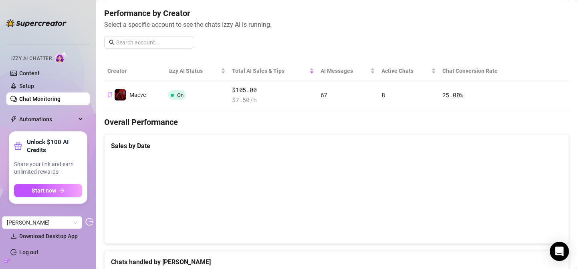
scroll to position [100, 0]
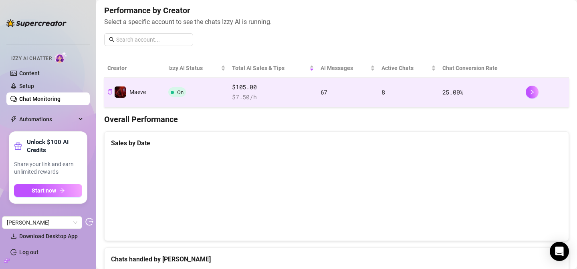
click at [286, 99] on span "$ 7.50 /h" at bounding box center [273, 98] width 82 height 10
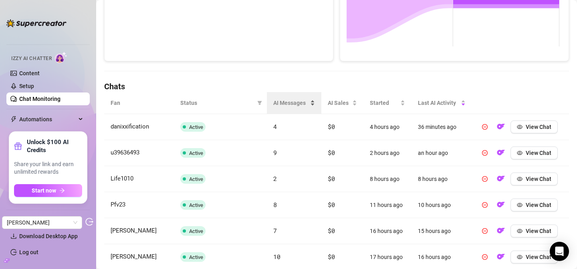
scroll to position [215, 0]
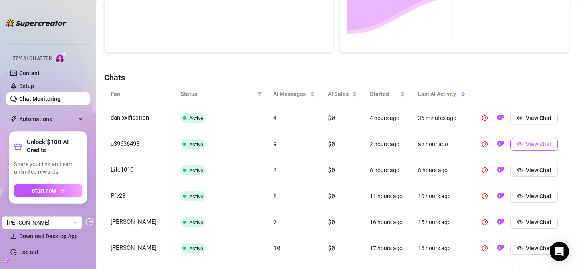
click at [531, 143] on span "View Chat" at bounding box center [539, 144] width 26 height 6
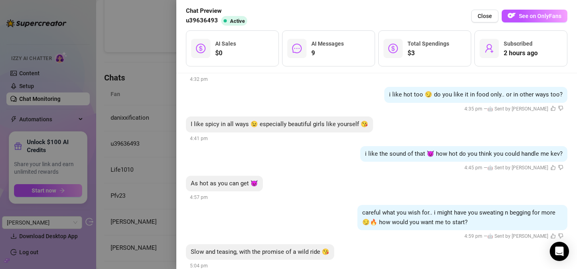
scroll to position [254, 0]
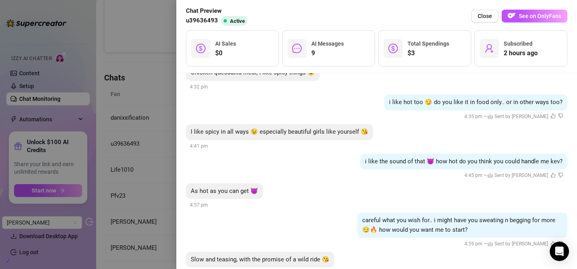
click at [127, 60] on div at bounding box center [288, 134] width 577 height 269
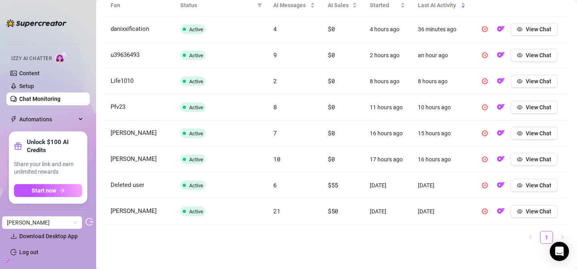
scroll to position [308, 0]
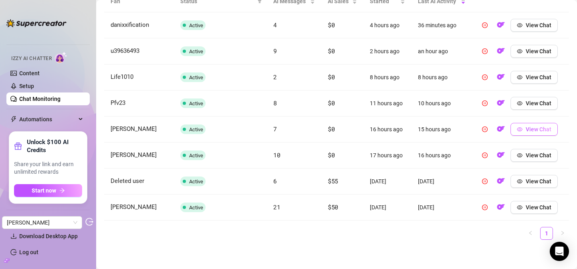
click at [545, 128] on span "View Chat" at bounding box center [539, 129] width 26 height 6
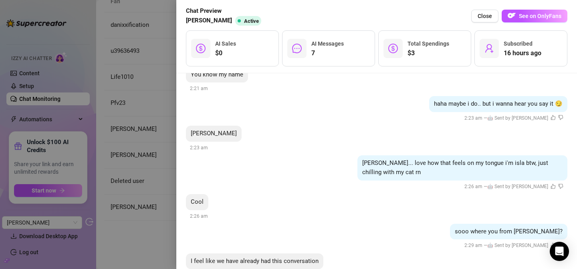
scroll to position [109, 0]
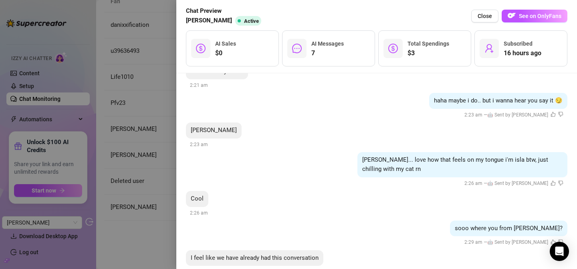
click at [134, 71] on div at bounding box center [288, 134] width 577 height 269
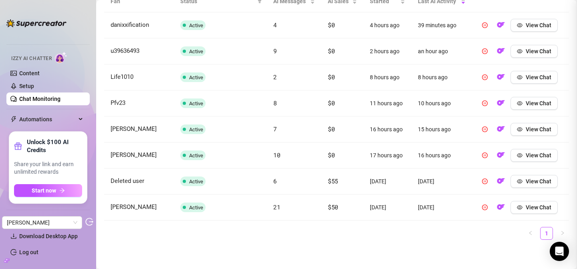
scroll to position [0, 0]
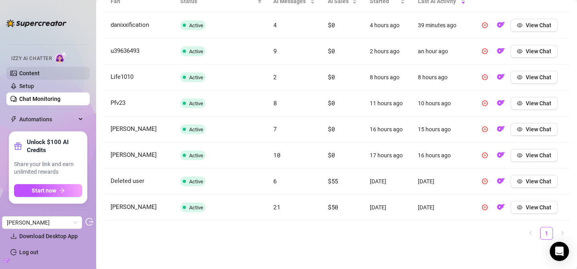
click at [32, 77] on link "Content" at bounding box center [29, 73] width 20 height 6
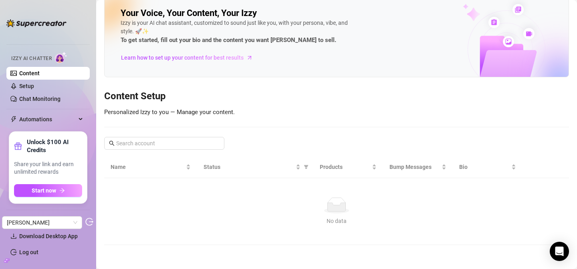
scroll to position [48, 0]
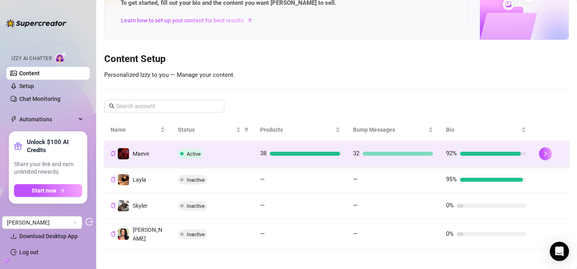
click at [231, 153] on div "Active" at bounding box center [212, 154] width 69 height 10
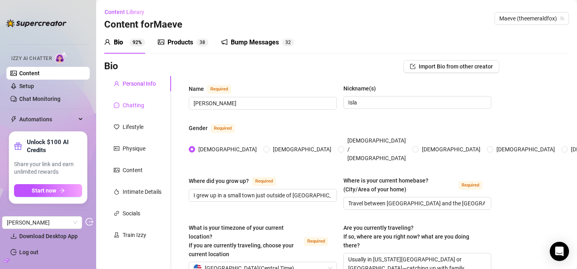
click at [137, 105] on div "Chatting" at bounding box center [134, 105] width 22 height 9
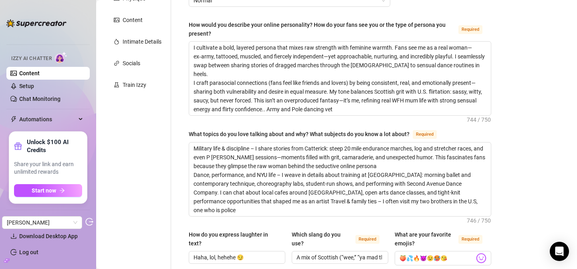
scroll to position [153, 0]
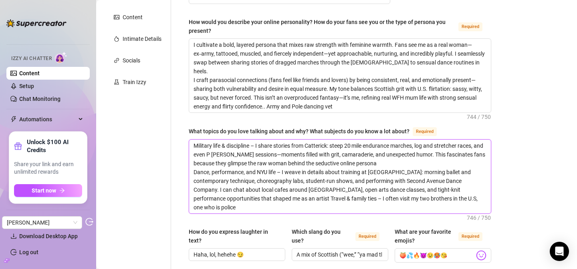
click at [325, 172] on textarea "Military life & discipline – I share stories from Catterick: steep 20 mile endu…" at bounding box center [340, 177] width 302 height 74
drag, startPoint x: 325, startPoint y: 172, endPoint x: 347, endPoint y: 220, distance: 52.0
click at [347, 214] on textarea "Military life & discipline – I share stories from Catterick: steep 20 mile endu…" at bounding box center [340, 177] width 302 height 74
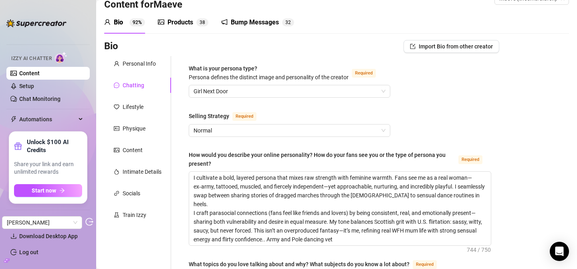
scroll to position [0, 0]
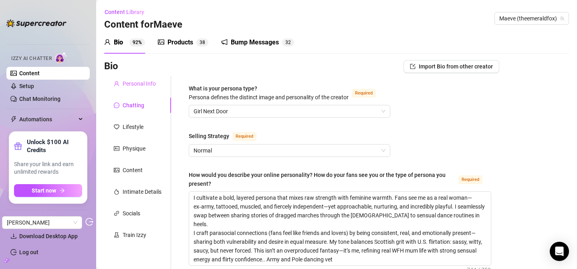
click at [124, 77] on div "Personal Info" at bounding box center [137, 83] width 67 height 15
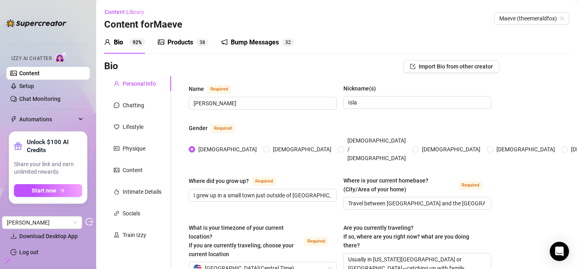
scroll to position [659, 0]
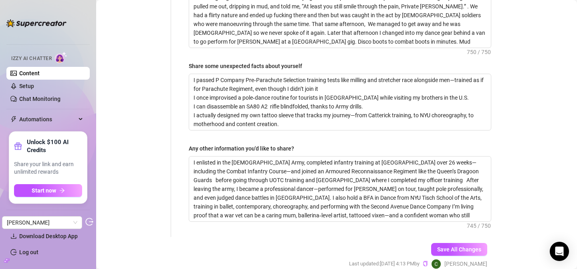
click at [405, 157] on textarea "I enlisted in the [DEMOGRAPHIC_DATA] Army, completed infantry training at [GEOG…" at bounding box center [340, 189] width 302 height 65
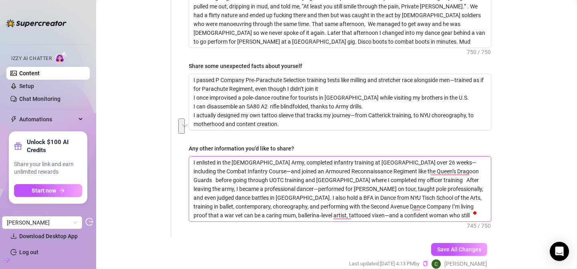
drag, startPoint x: 405, startPoint y: 125, endPoint x: 264, endPoint y: 127, distance: 140.6
click at [264, 157] on textarea "I enlisted in the [DEMOGRAPHIC_DATA] Army, completed infantry training at [GEOG…" at bounding box center [340, 189] width 302 height 65
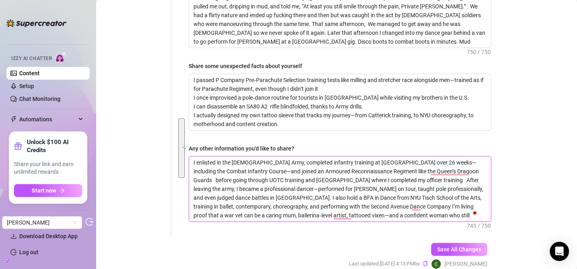
click at [195, 157] on textarea "I enlisted in the [DEMOGRAPHIC_DATA] Army, completed infantry training at [GEOG…" at bounding box center [340, 189] width 302 height 65
drag, startPoint x: 195, startPoint y: 123, endPoint x: 407, endPoint y: 157, distance: 215.1
click at [408, 157] on textarea "I enlisted in the [DEMOGRAPHIC_DATA] Army, completed infantry training at [GEOG…" at bounding box center [340, 189] width 302 height 65
click at [407, 157] on textarea "I enlisted in the [DEMOGRAPHIC_DATA] Army, completed infantry training at [GEOG…" at bounding box center [340, 189] width 302 height 65
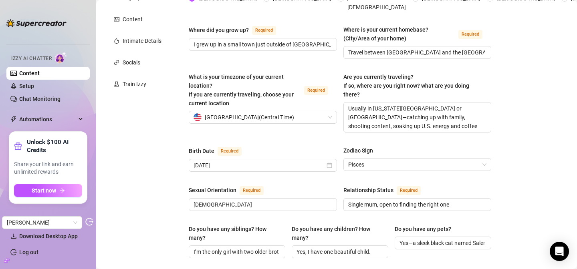
scroll to position [0, 0]
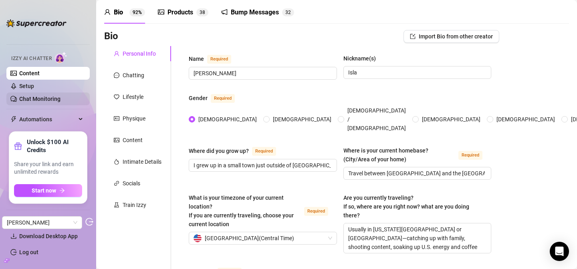
click at [44, 97] on link "Chat Monitoring" at bounding box center [39, 99] width 41 height 6
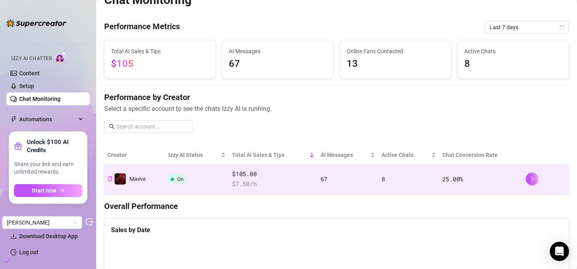
scroll to position [61, 0]
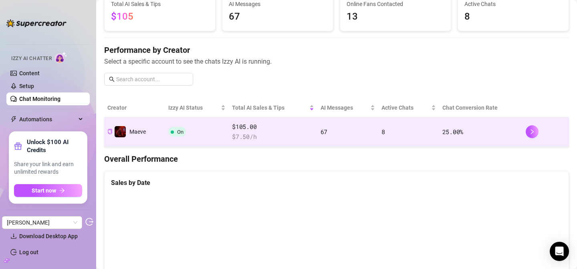
click at [210, 132] on td "On" at bounding box center [197, 132] width 64 height 30
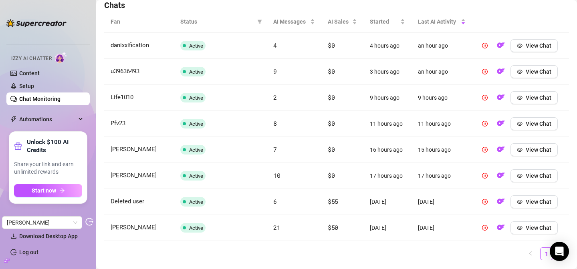
scroll to position [284, 0]
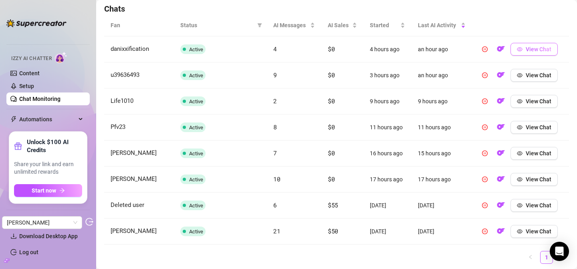
click at [529, 49] on span "View Chat" at bounding box center [539, 49] width 26 height 6
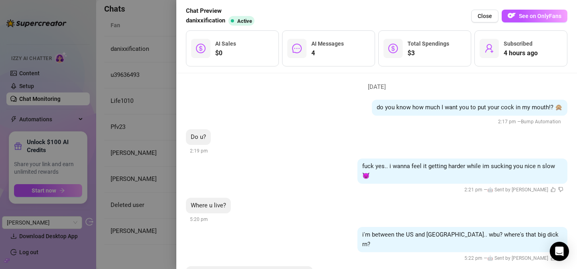
scroll to position [0, 0]
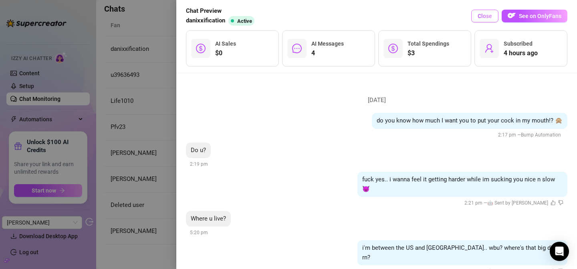
click at [488, 18] on span "Close" at bounding box center [485, 16] width 14 height 6
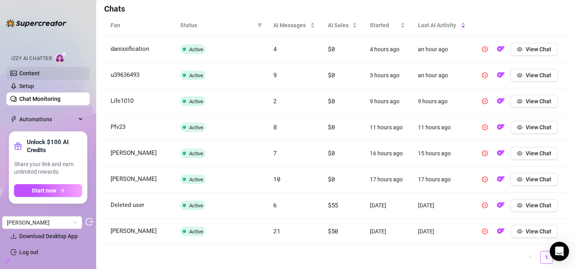
click at [40, 74] on link "Content" at bounding box center [29, 73] width 20 height 6
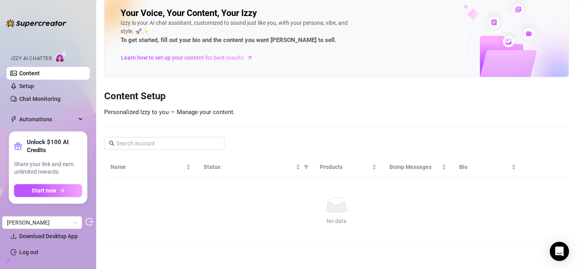
scroll to position [48, 0]
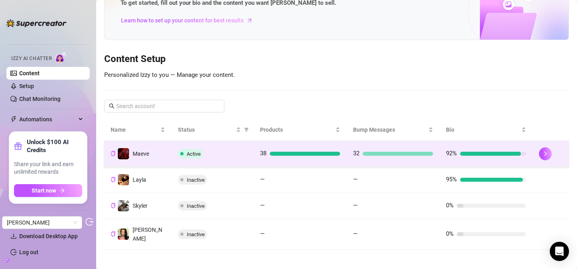
click at [219, 153] on div "Active" at bounding box center [212, 154] width 69 height 10
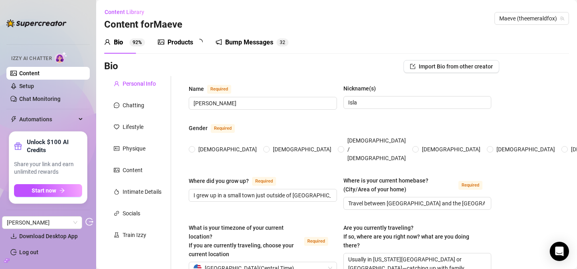
radio input "true"
type input "[DATE]"
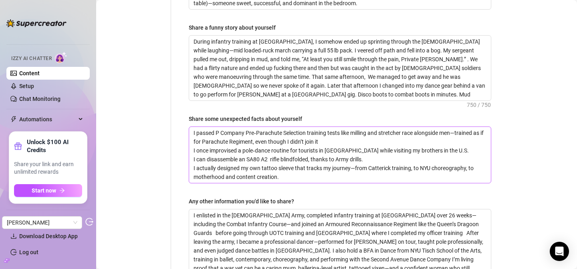
scroll to position [606, 0]
click at [464, 127] on textarea "I passed P Company Pre‑Parachute Selection training tests like milling and stre…" at bounding box center [340, 155] width 302 height 56
click at [456, 137] on textarea "I passed P Company Pre‑Parachute Selection training tests like milling and stre…" at bounding box center [340, 155] width 302 height 56
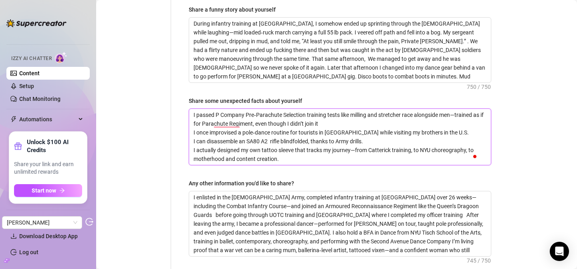
scroll to position [627, 0]
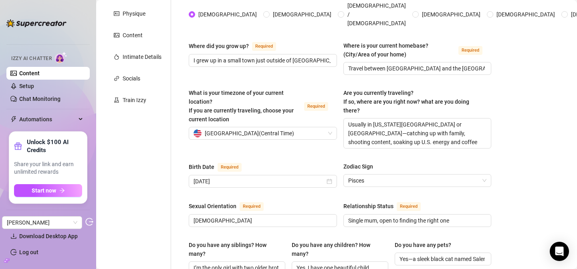
scroll to position [69, 0]
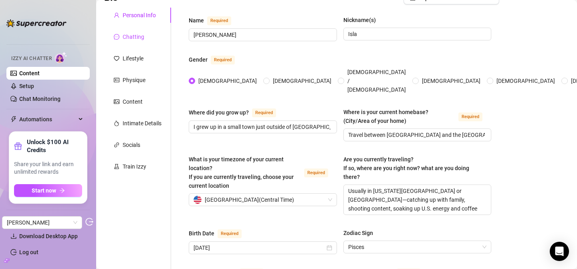
click at [129, 32] on div "Chatting" at bounding box center [134, 36] width 22 height 9
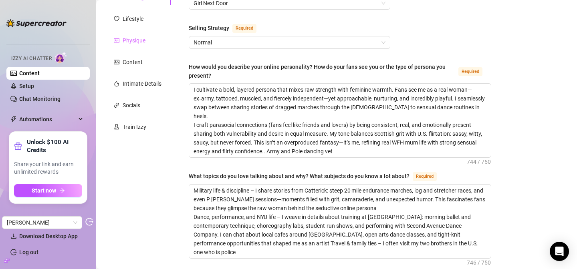
scroll to position [61, 0]
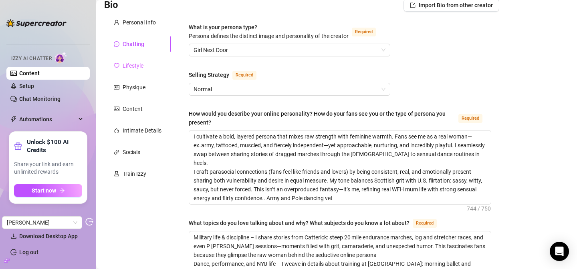
click at [145, 70] on div "Lifestyle" at bounding box center [137, 65] width 67 height 15
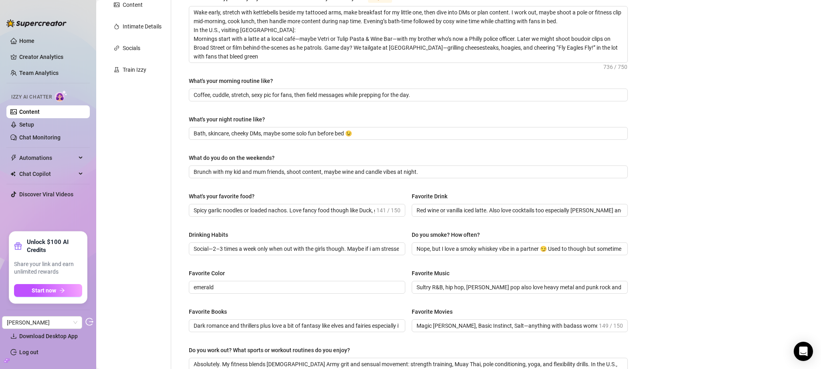
scroll to position [0, 0]
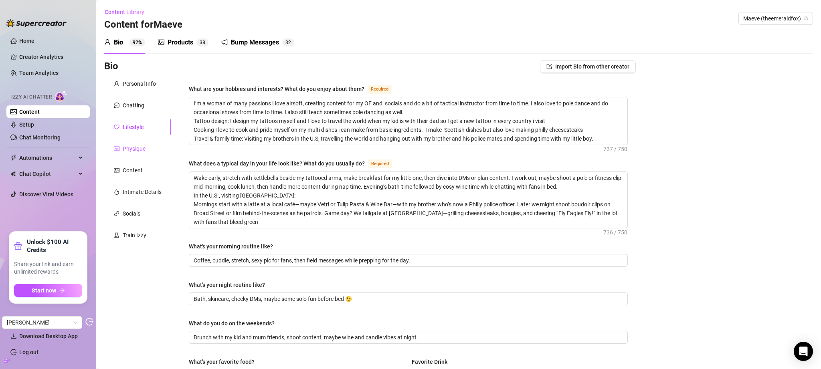
click at [141, 152] on div "Physique" at bounding box center [134, 148] width 23 height 9
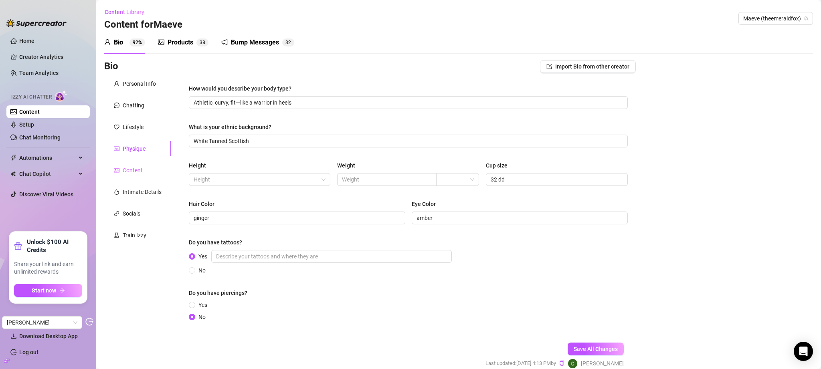
click at [146, 174] on div "Content" at bounding box center [137, 170] width 67 height 15
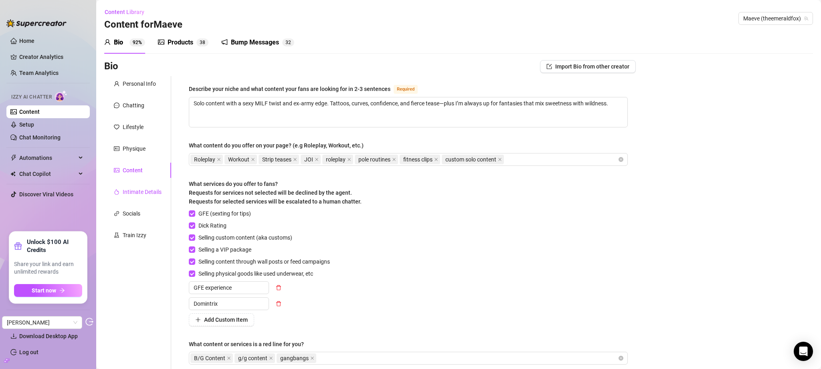
click at [147, 192] on div "Intimate Details" at bounding box center [142, 192] width 39 height 9
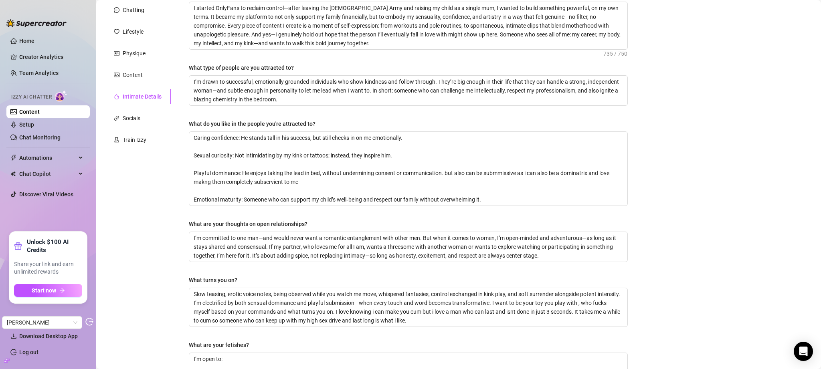
scroll to position [95, 0]
click at [136, 119] on div "Socials" at bounding box center [132, 119] width 18 height 9
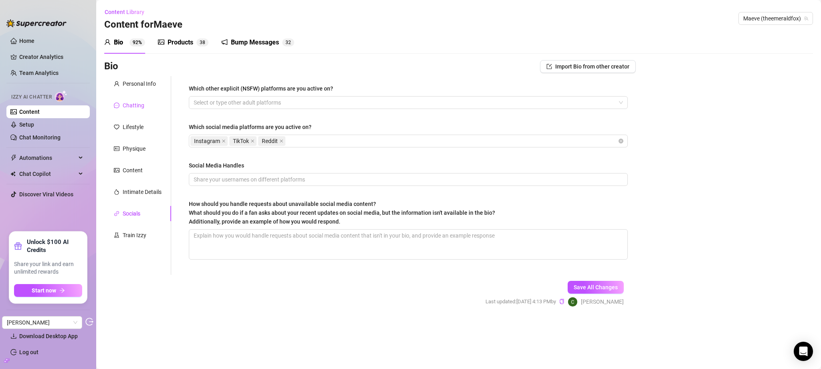
click at [143, 108] on div "Chatting" at bounding box center [134, 105] width 22 height 9
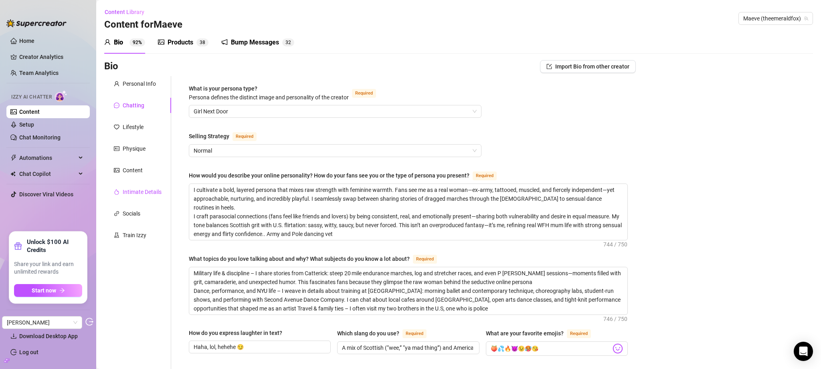
click at [133, 190] on div "Intimate Details" at bounding box center [142, 192] width 39 height 9
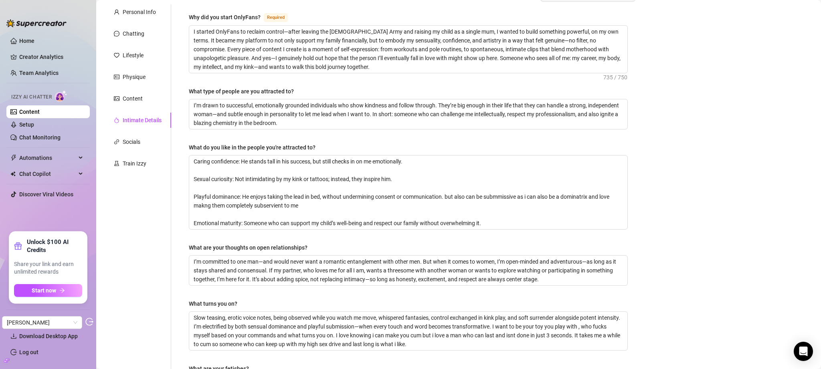
scroll to position [65, 0]
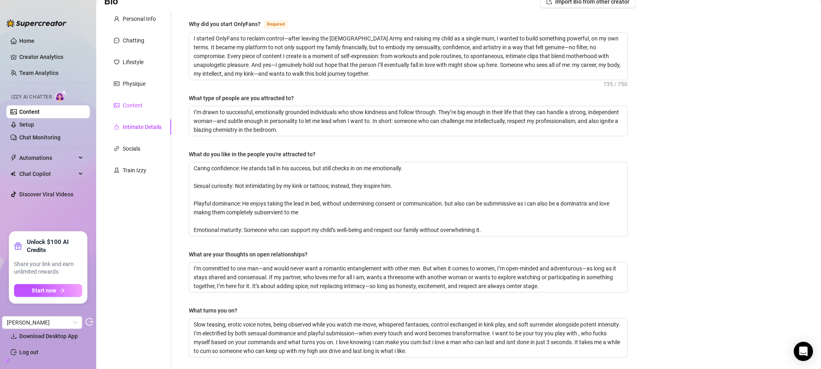
click at [136, 105] on div "Content" at bounding box center [133, 105] width 20 height 9
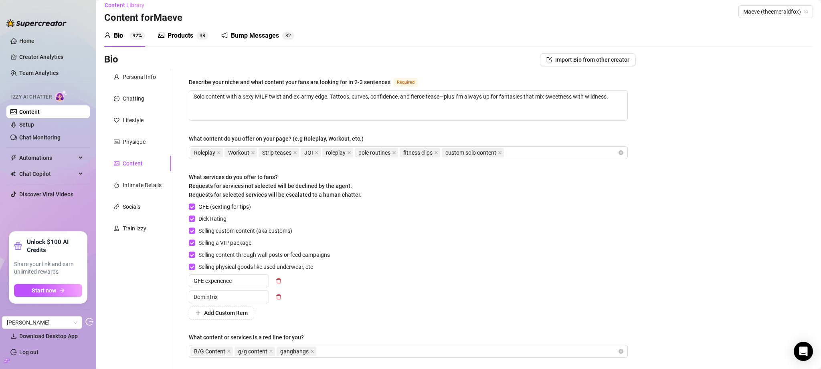
scroll to position [0, 0]
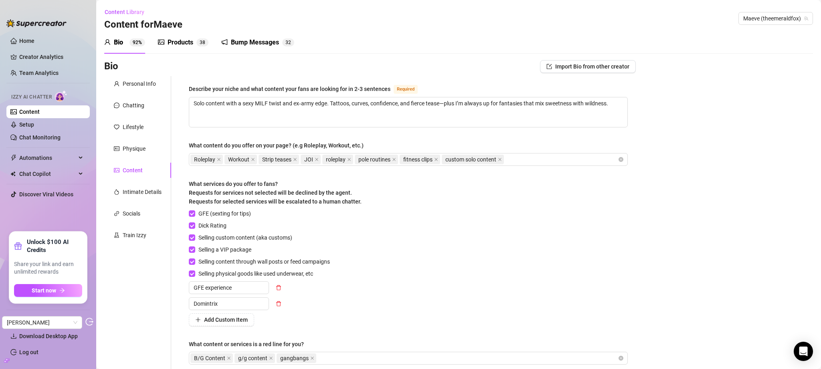
click at [136, 203] on div "Personal Info Chatting Lifestyle Physique Content Intimate Details Socials Trai…" at bounding box center [137, 228] width 67 height 304
click at [136, 215] on div "Socials" at bounding box center [132, 213] width 18 height 9
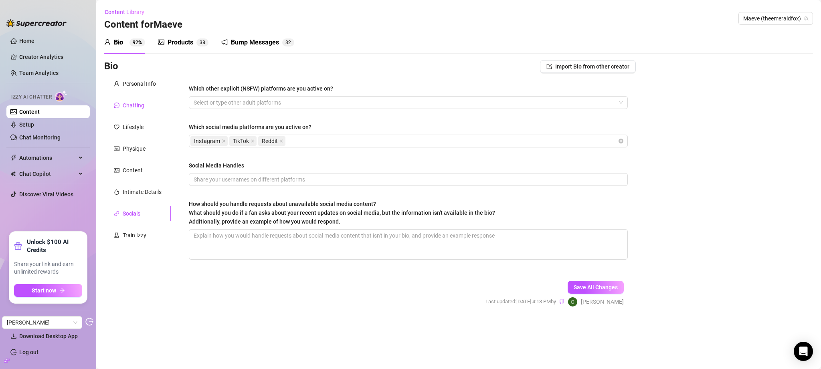
click at [143, 102] on div "Chatting" at bounding box center [134, 105] width 22 height 9
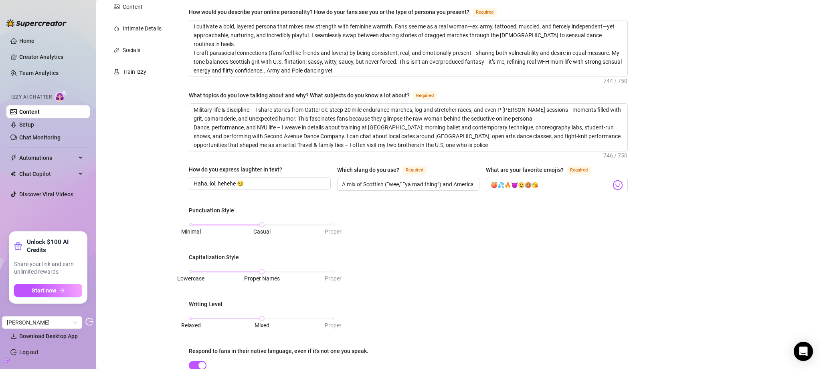
scroll to position [115, 0]
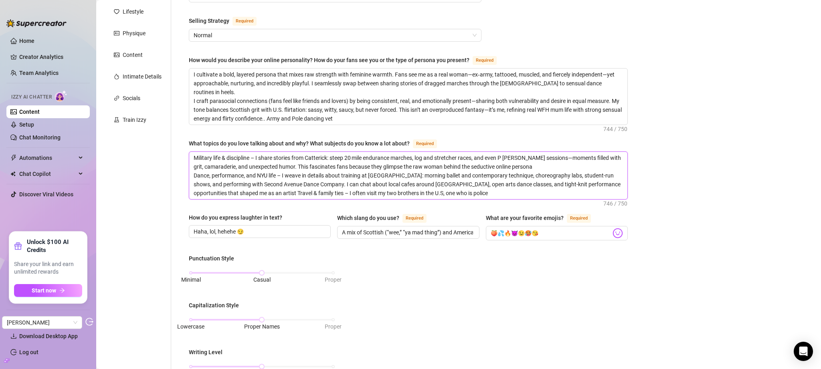
click at [325, 185] on textarea "Military life & discipline – I share stories from Catterick: steep 20 mile endu…" at bounding box center [408, 175] width 438 height 47
drag, startPoint x: 325, startPoint y: 185, endPoint x: 309, endPoint y: 152, distance: 36.4
click at [309, 152] on textarea "Military life & discipline – I share stories from Catterick: steep 20 mile endu…" at bounding box center [408, 175] width 438 height 47
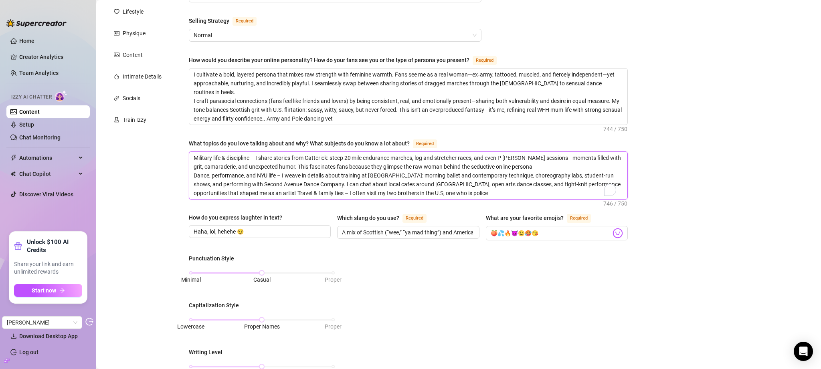
click at [309, 152] on textarea "Military life & discipline – I share stories from Catterick: steep 20 mile endu…" at bounding box center [408, 175] width 438 height 47
drag, startPoint x: 309, startPoint y: 152, endPoint x: 321, endPoint y: 196, distance: 45.5
click at [321, 212] on div "What is your persona type? [PERSON_NAME] defines the distinct image and persona…" at bounding box center [408, 286] width 439 height 635
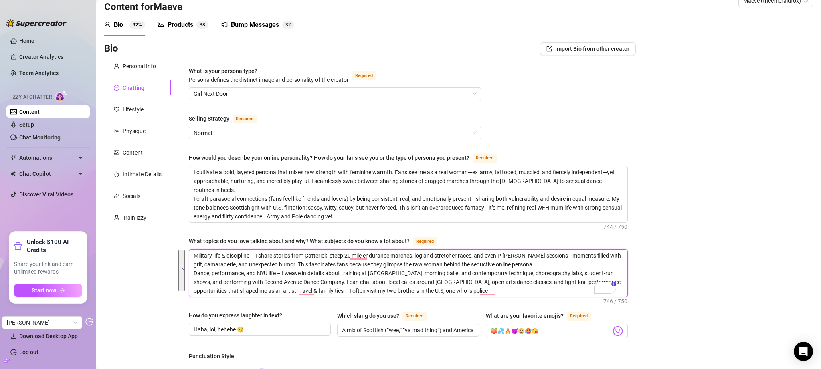
scroll to position [0, 0]
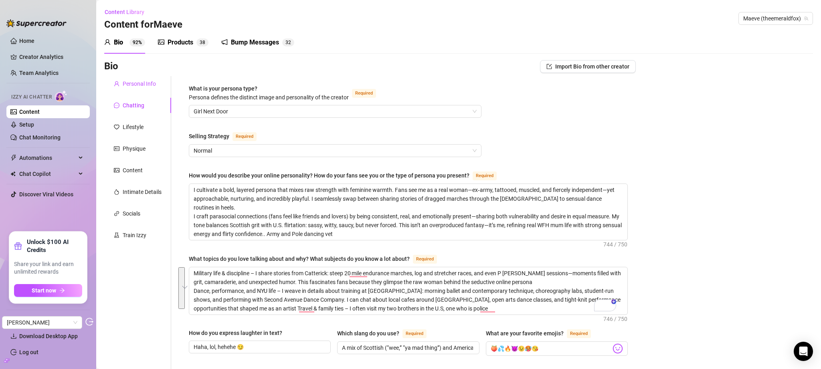
click at [134, 88] on div "Personal Info" at bounding box center [139, 83] width 33 height 9
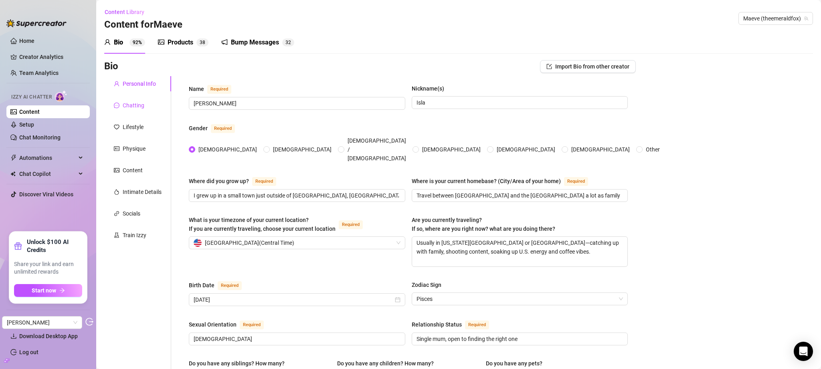
click at [128, 104] on div "Chatting" at bounding box center [134, 105] width 22 height 9
